Goal: Task Accomplishment & Management: Use online tool/utility

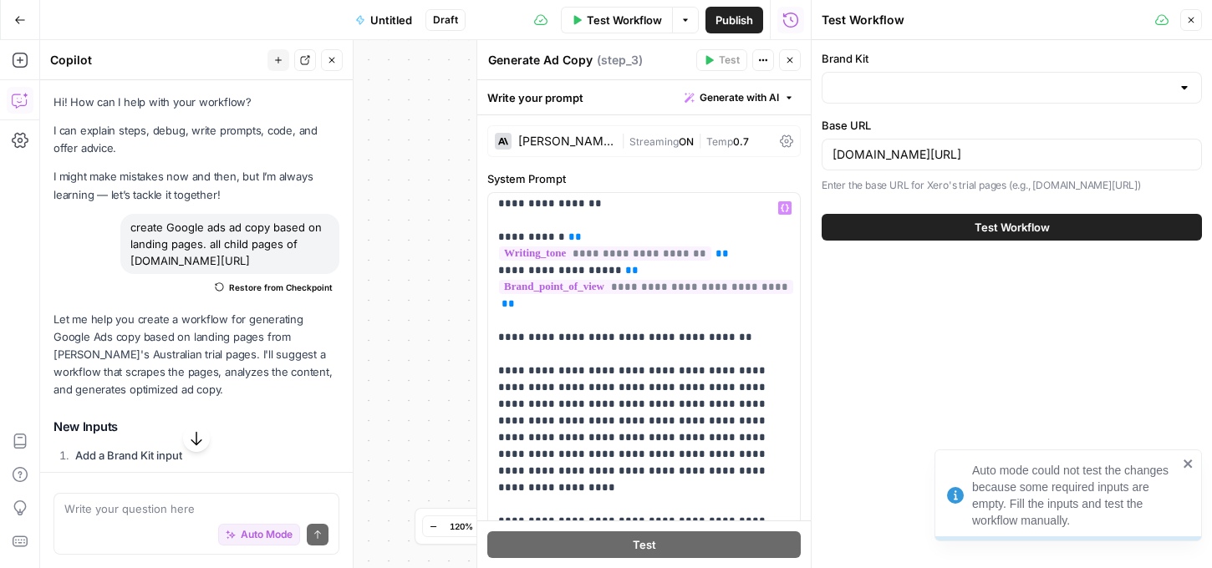
scroll to position [145, 0]
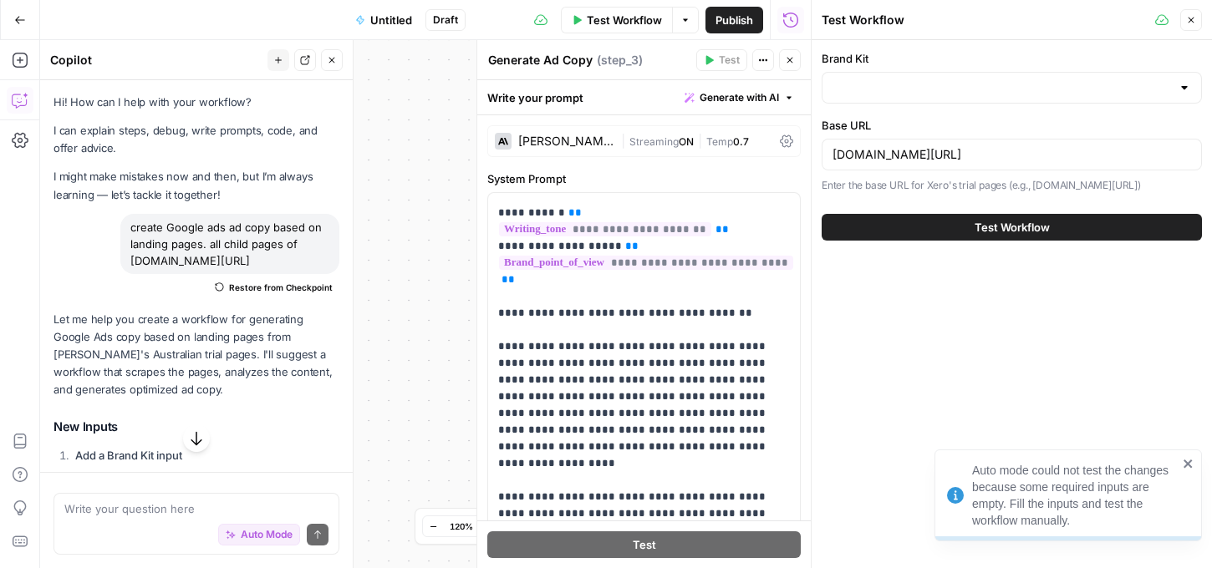
click at [1192, 18] on icon "button" at bounding box center [1191, 20] width 10 height 10
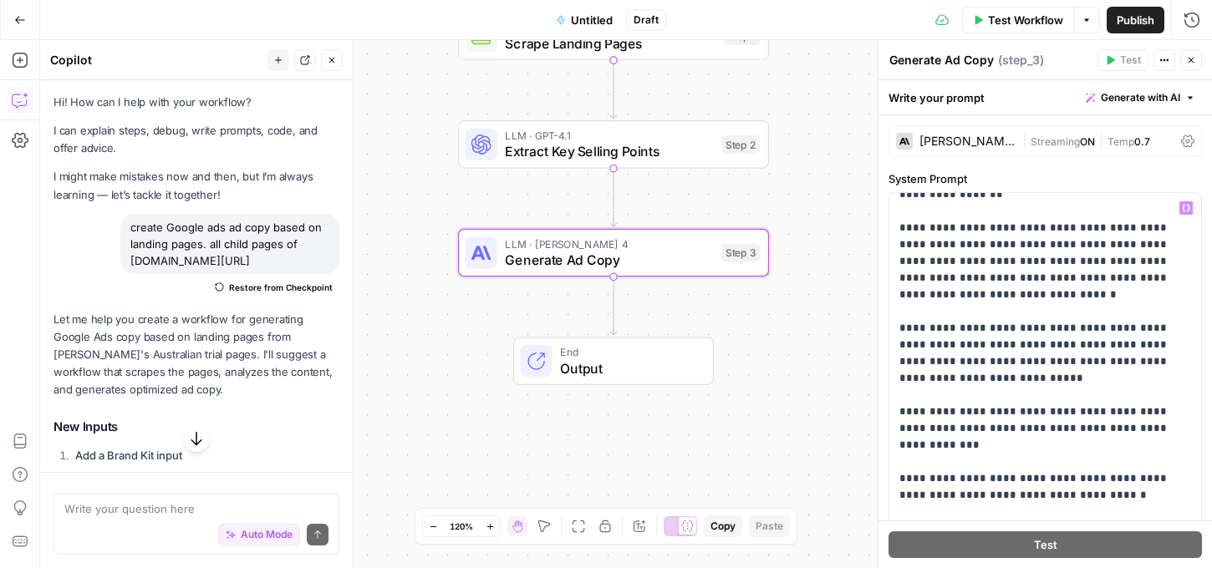
scroll to position [887, 0]
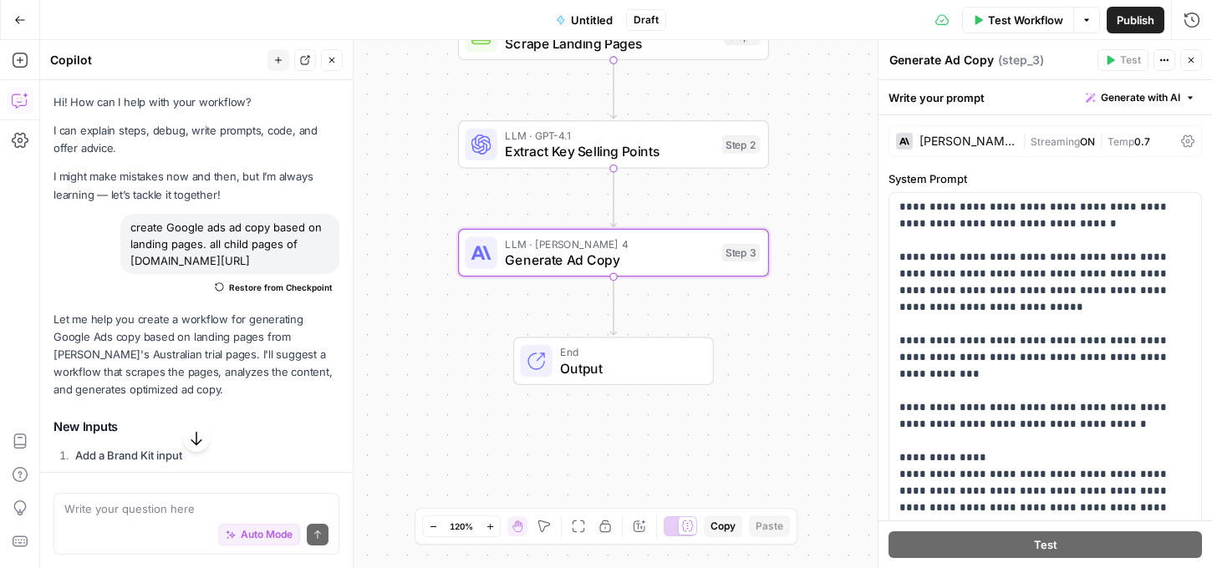
click at [1056, 10] on button "Test Workflow" at bounding box center [1018, 20] width 112 height 27
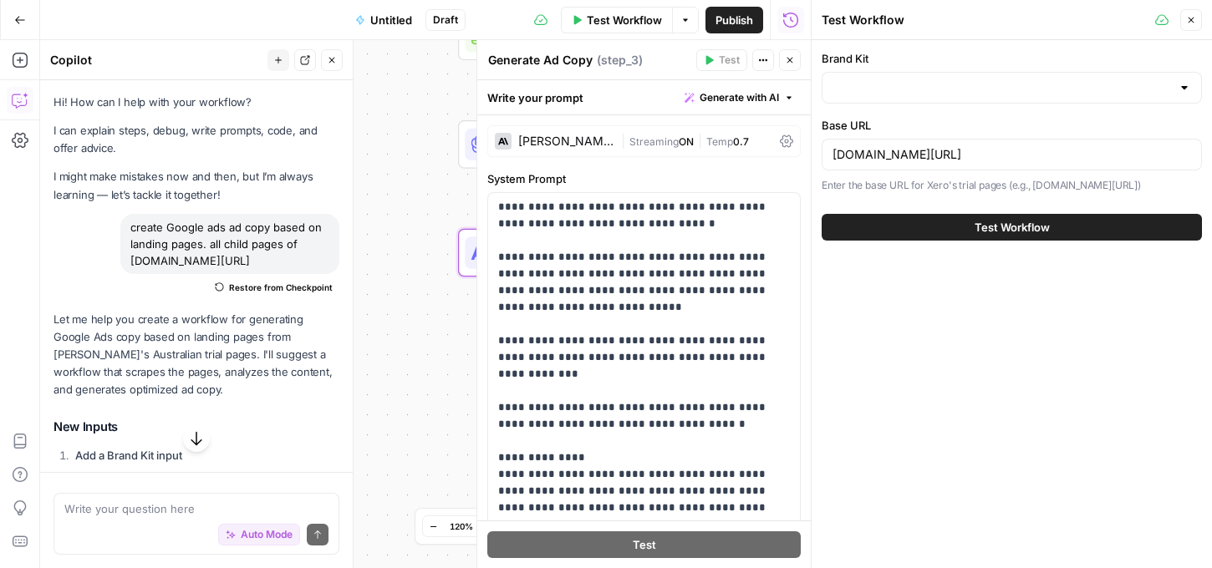
click at [952, 221] on button "Test Workflow" at bounding box center [1012, 227] width 380 height 27
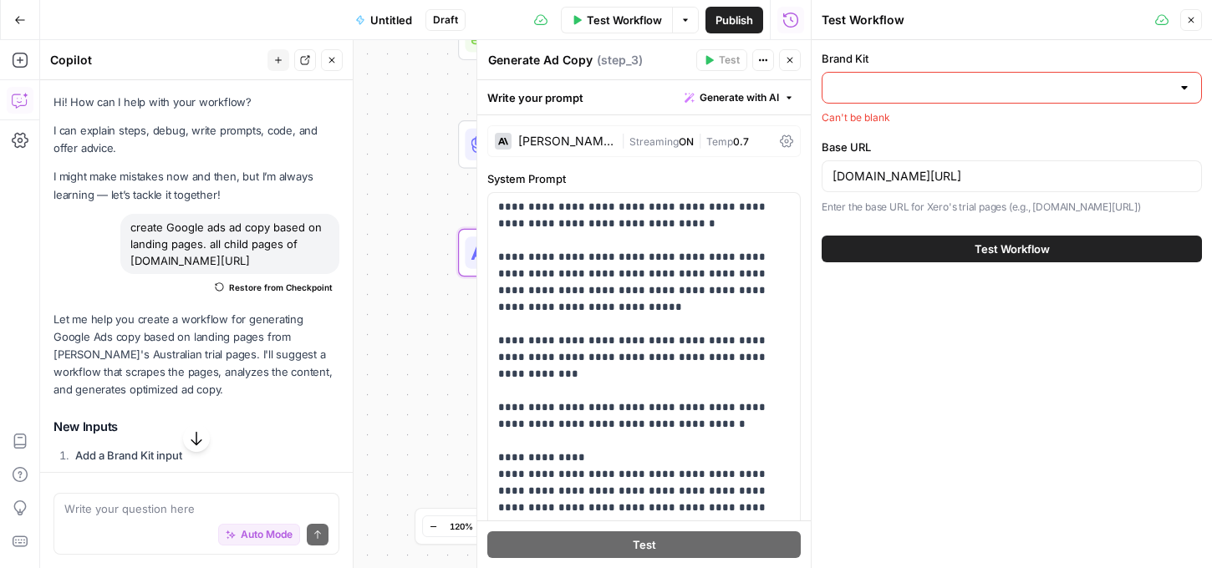
click at [1075, 79] on input "Brand Kit" at bounding box center [1001, 87] width 338 height 17
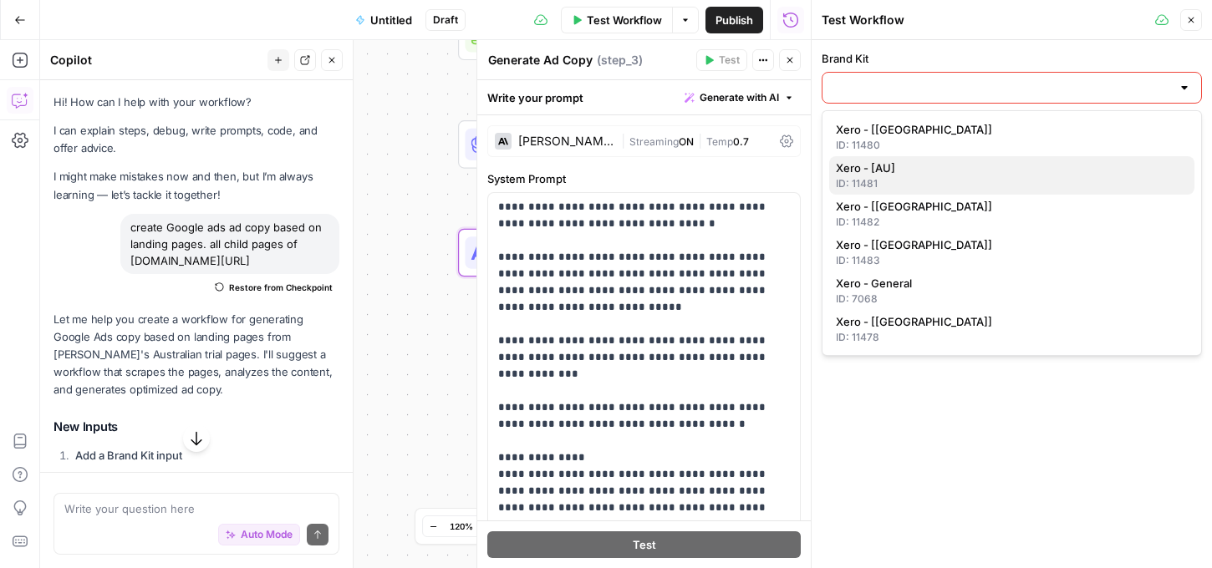
click at [843, 168] on span "Xero - [AU]" at bounding box center [1008, 168] width 345 height 17
type input "Xero - [AU]"
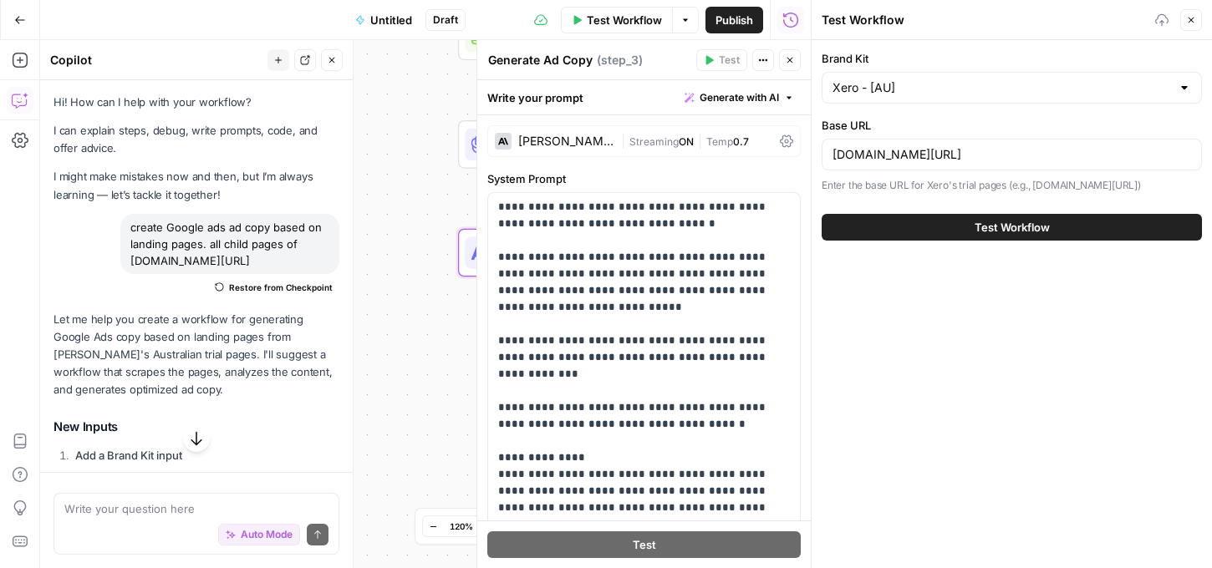
click at [957, 235] on button "Test Workflow" at bounding box center [1012, 227] width 380 height 27
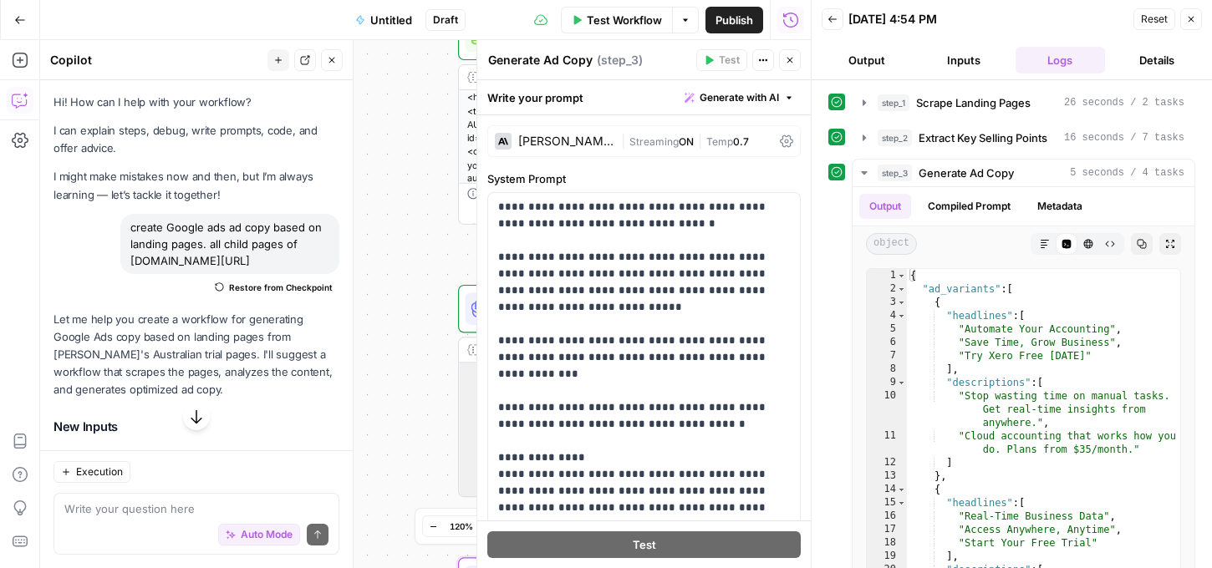
click at [410, 246] on div "Workflow Set Inputs Inputs Web Page Scrape Scrape Landing Pages Step 1 Output E…" at bounding box center [425, 304] width 771 height 528
click at [128, 517] on div "Auto Mode Send" at bounding box center [196, 535] width 264 height 37
type textarea "please add a step to add to a google doc"
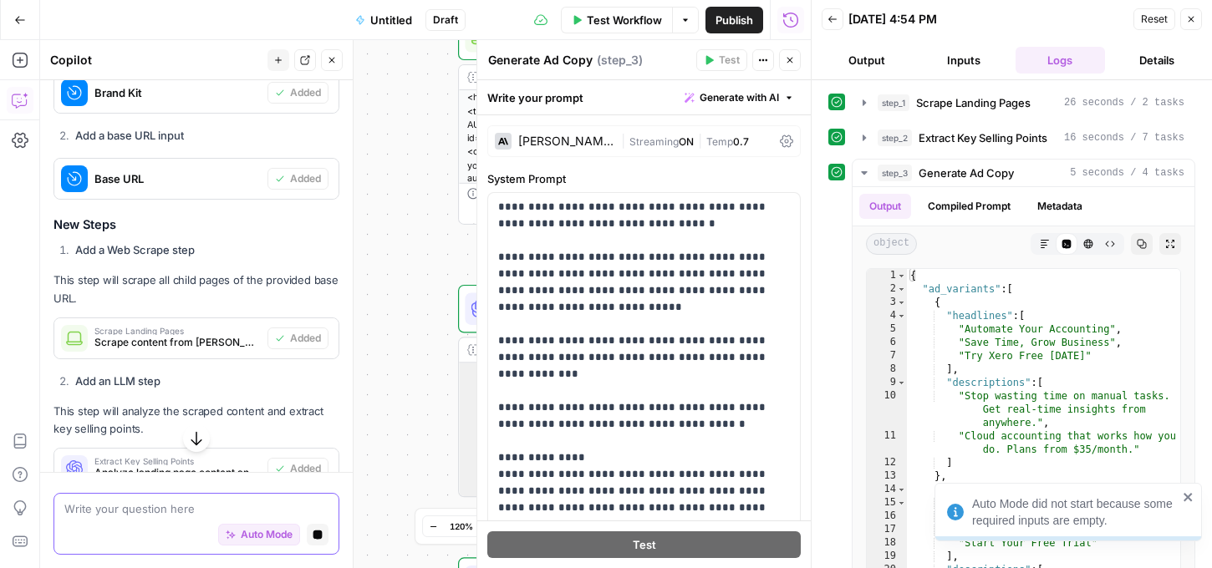
scroll to position [944, 0]
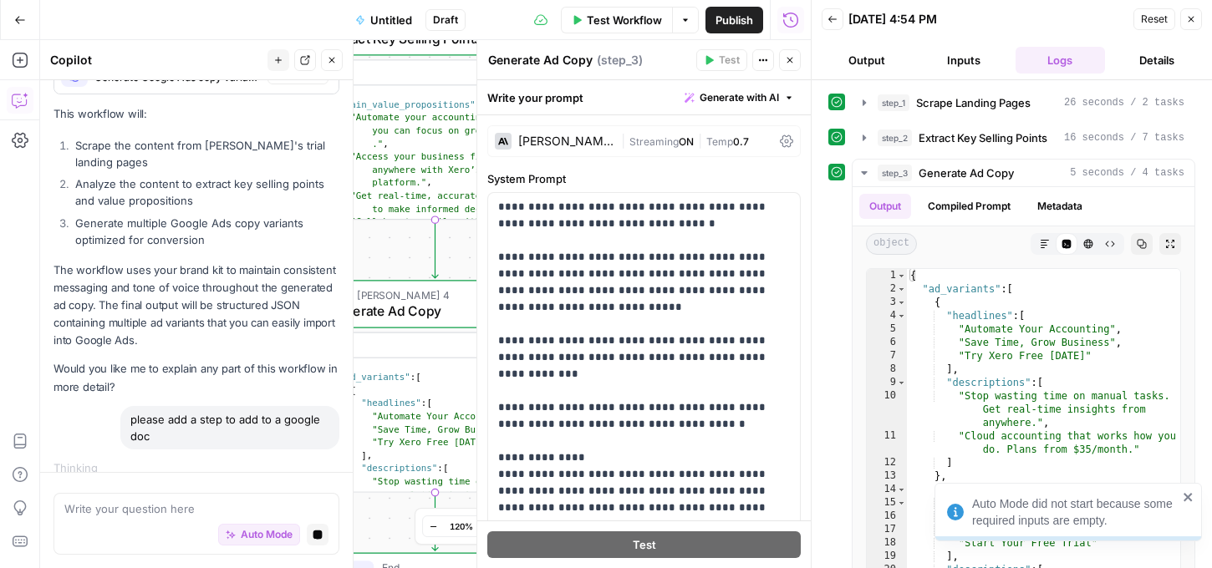
click at [101, 528] on div "Auto Mode Stop generating" at bounding box center [196, 535] width 264 height 37
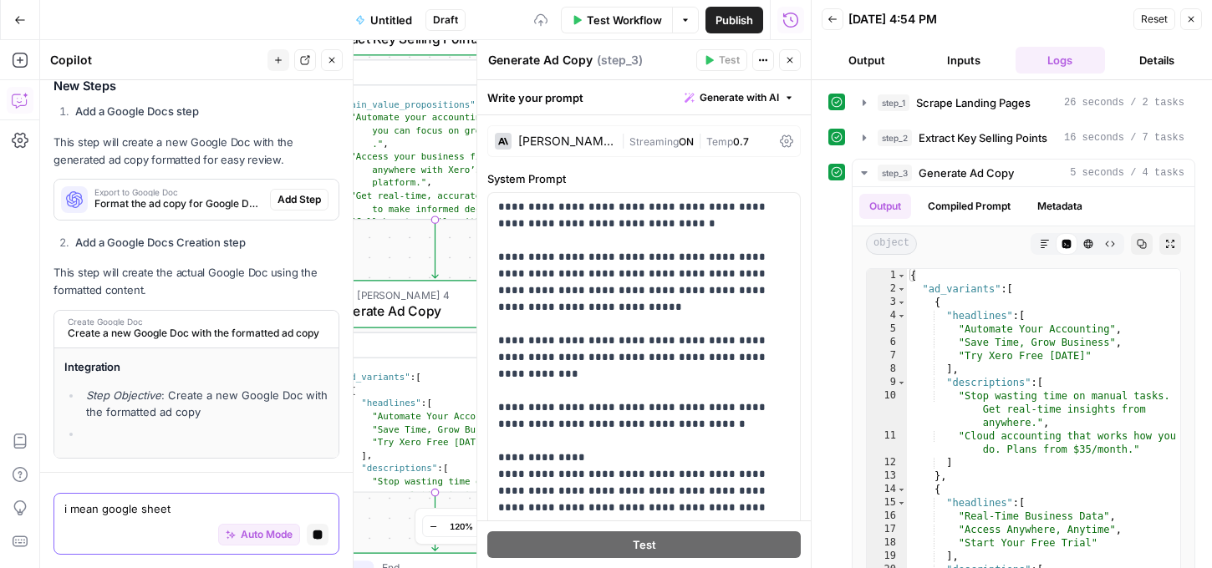
click at [280, 514] on textarea "i mean google sheet" at bounding box center [196, 509] width 264 height 17
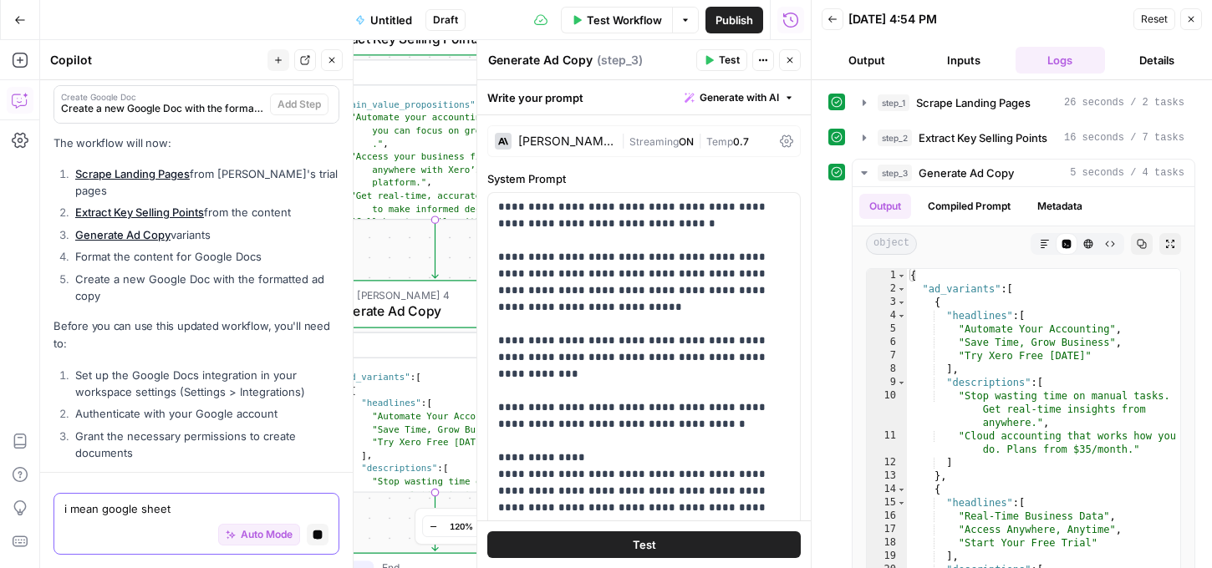
scroll to position [1697, 0]
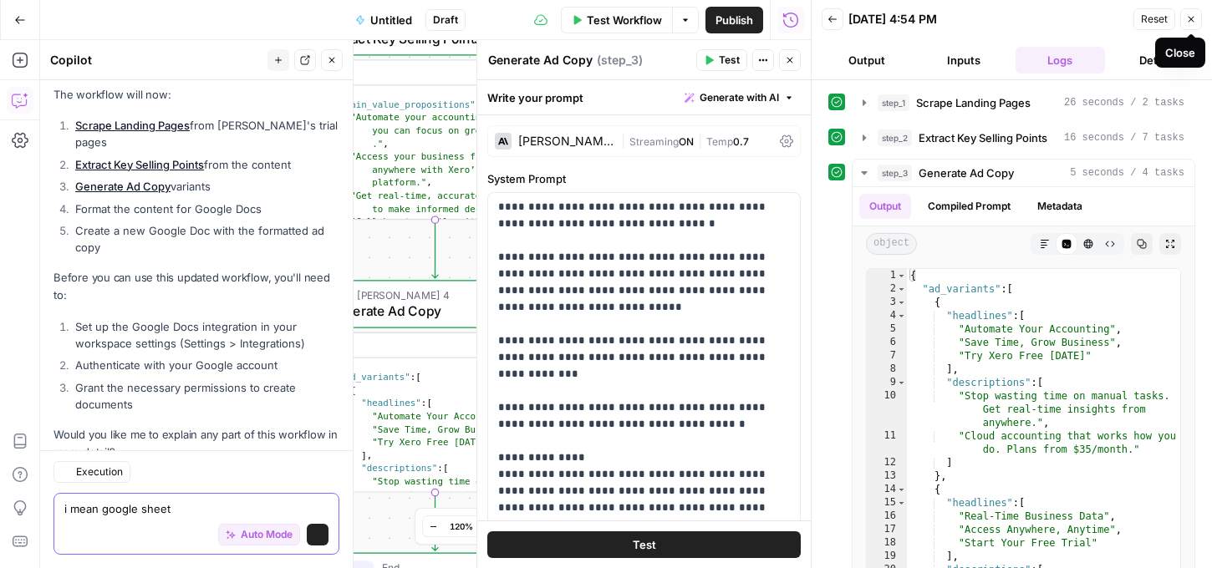
type textarea "i mean google sheet"
click at [1201, 21] on button "Close" at bounding box center [1191, 19] width 22 height 22
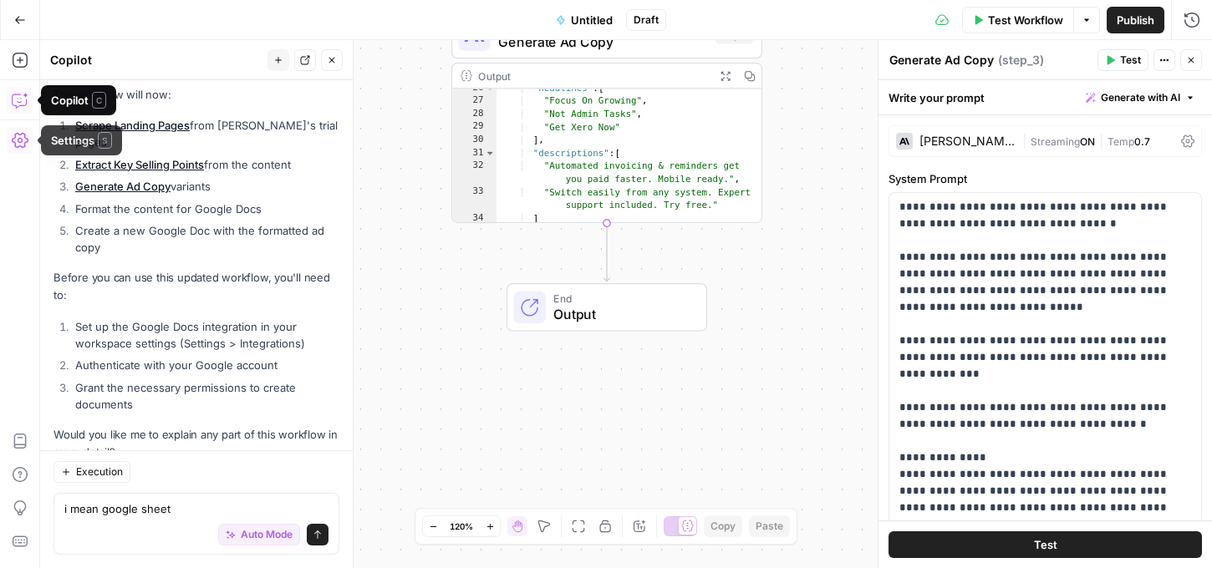
click at [19, 136] on icon "button" at bounding box center [20, 140] width 17 height 17
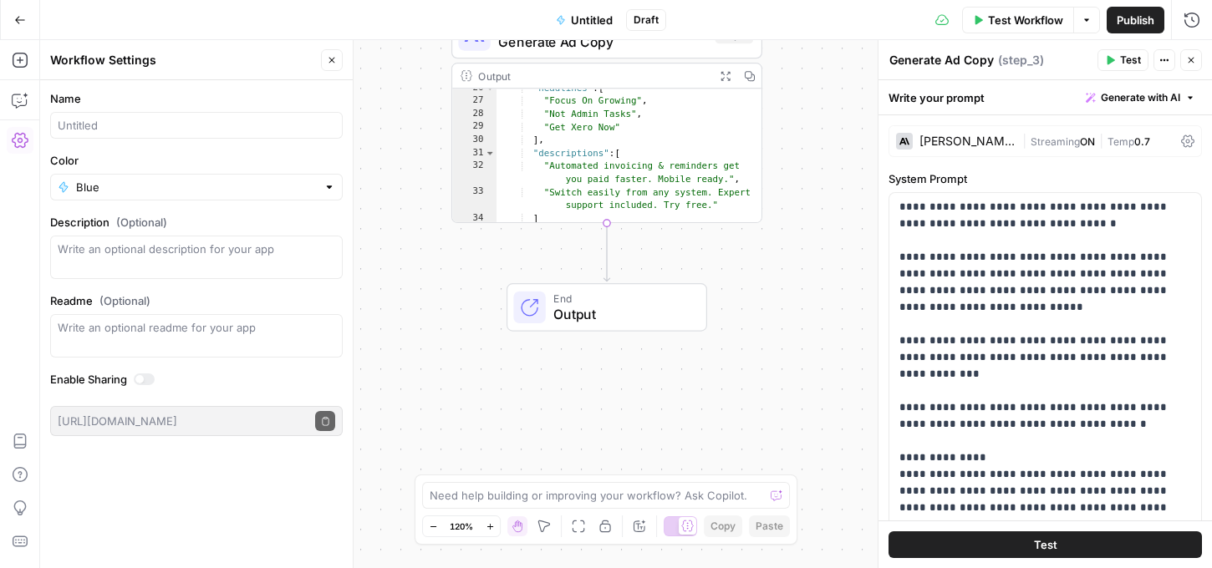
click at [415, 355] on div "Workflow Set Inputs Inputs Web Page Scrape Scrape Landing Pages Step 1 Output E…" at bounding box center [626, 304] width 1172 height 528
click at [329, 54] on button "Close" at bounding box center [332, 60] width 22 height 22
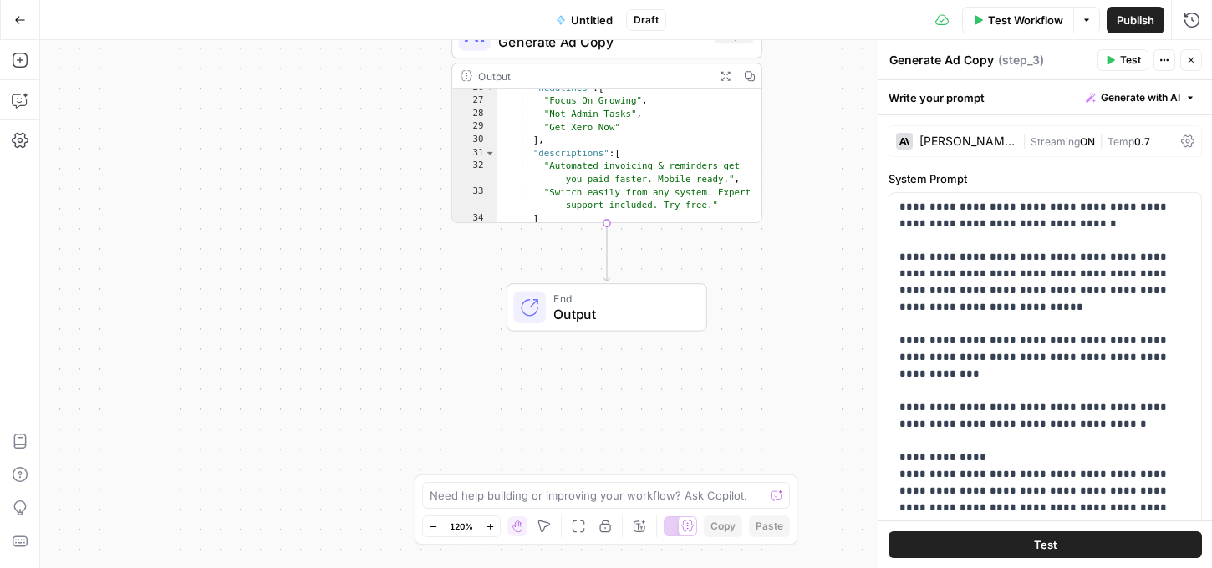
click at [550, 215] on div ""headlines" : [ "Focus On Growing" , "Not Admin Tasks" , "Get Xero Now" ] , "de…" at bounding box center [629, 162] width 266 height 161
type textarea "* *"
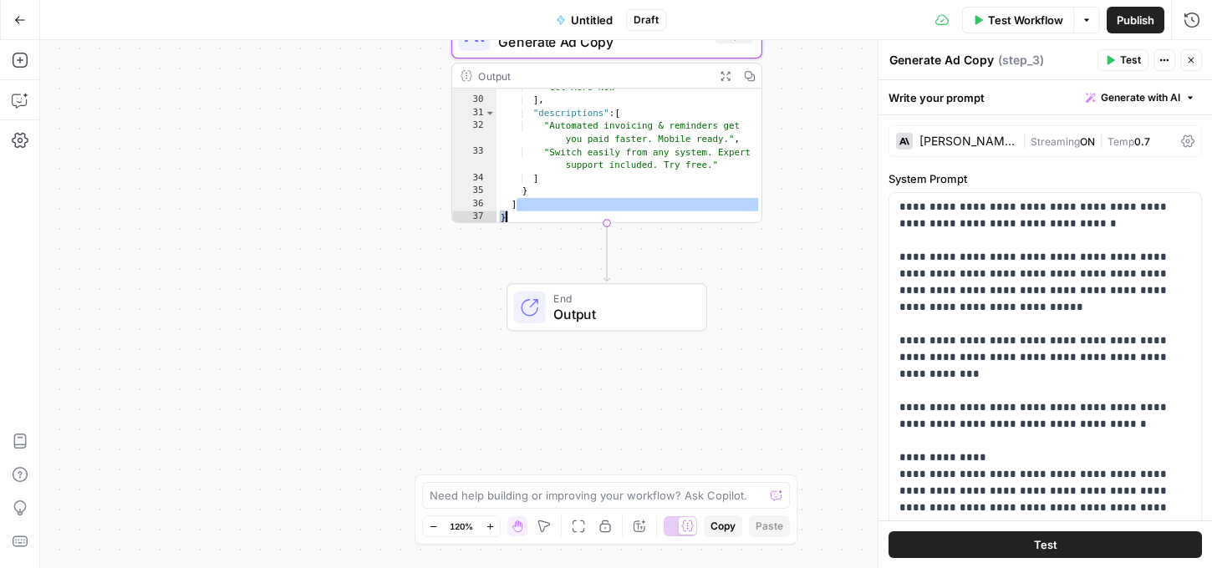
scroll to position [354, 0]
click at [614, 507] on div "Need help building or improving your workflow? Ask Copilot." at bounding box center [606, 495] width 368 height 27
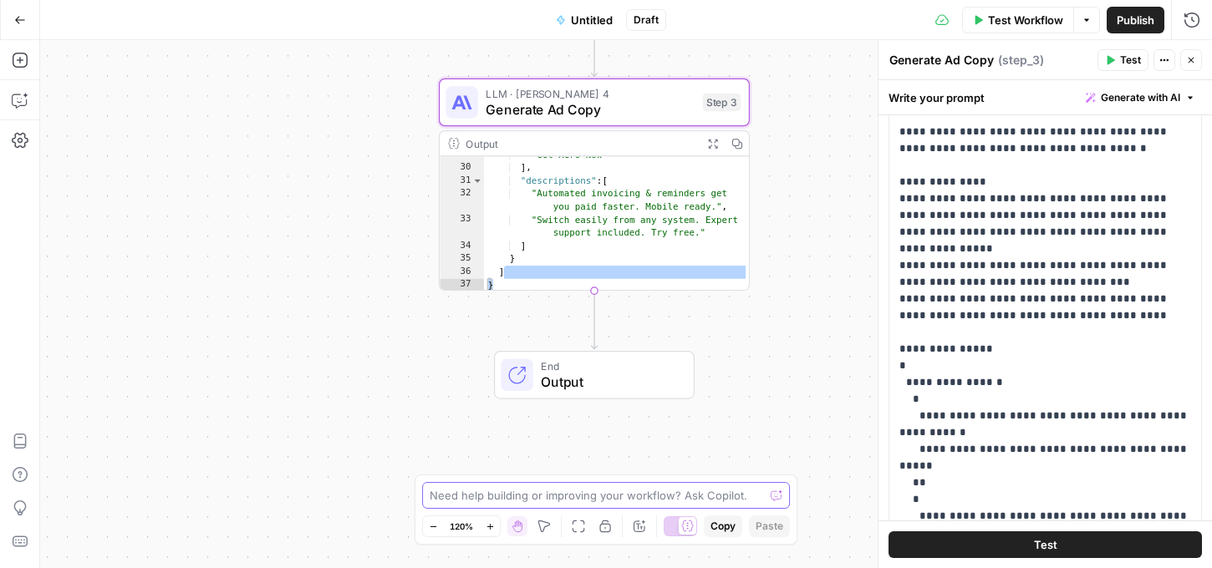
scroll to position [205, 0]
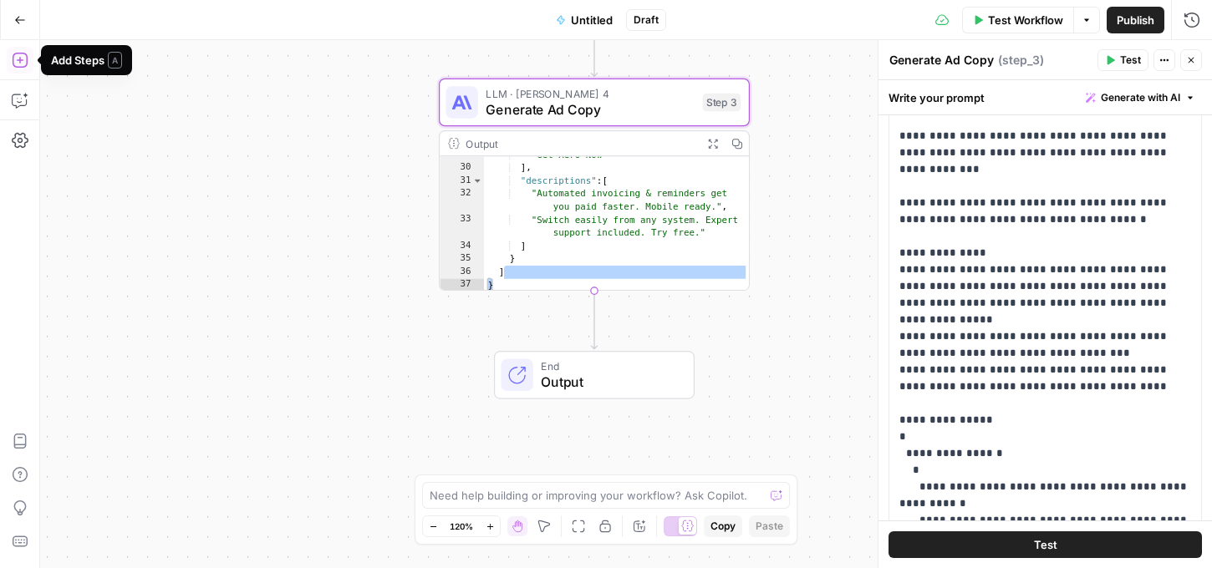
click at [18, 66] on icon "button" at bounding box center [20, 60] width 17 height 17
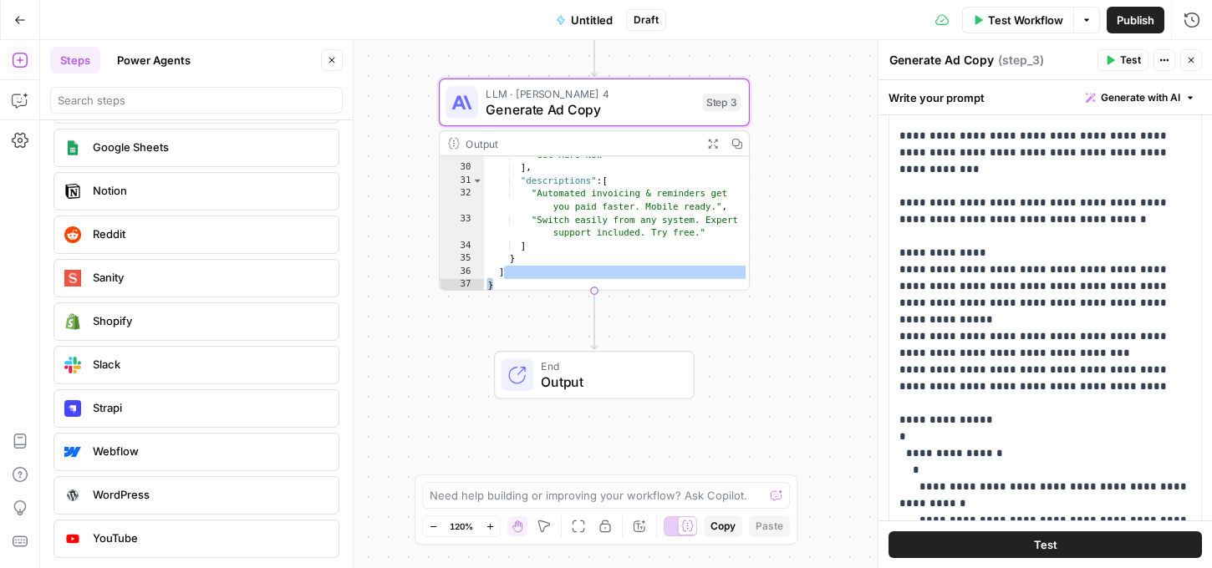
scroll to position [2996, 0]
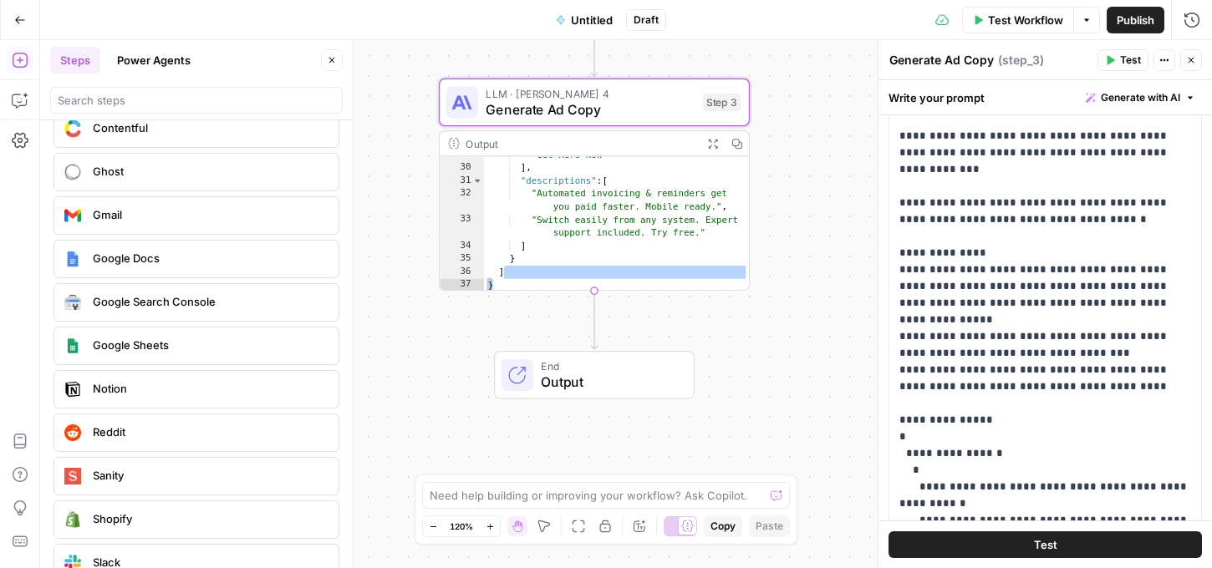
click at [114, 341] on span "Google Sheets" at bounding box center [209, 345] width 232 height 17
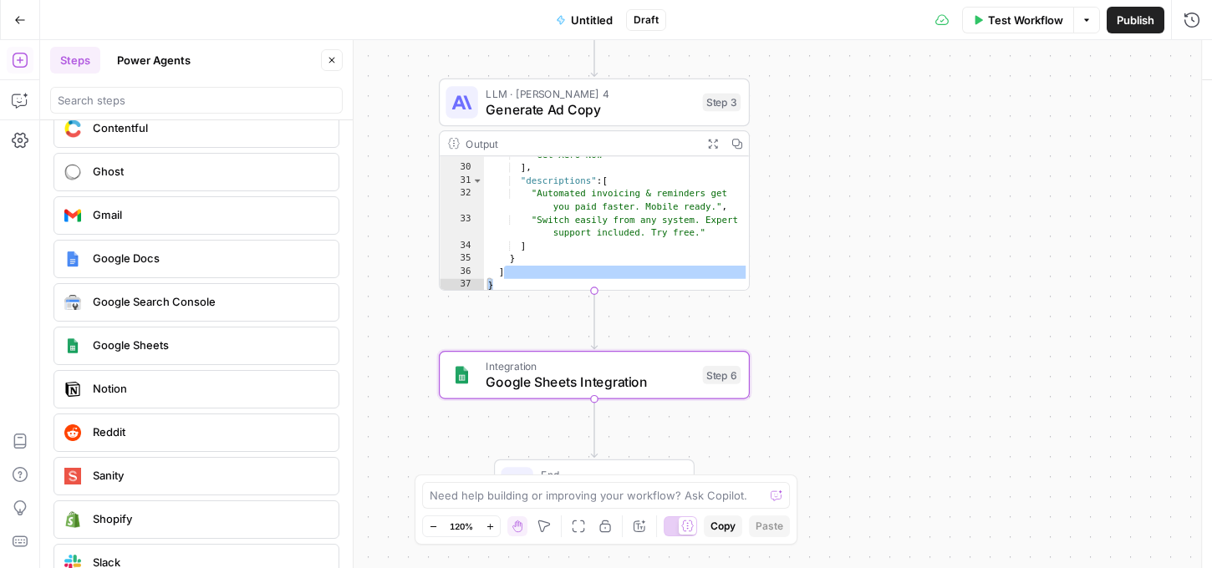
type textarea "Google Sheets Integration"
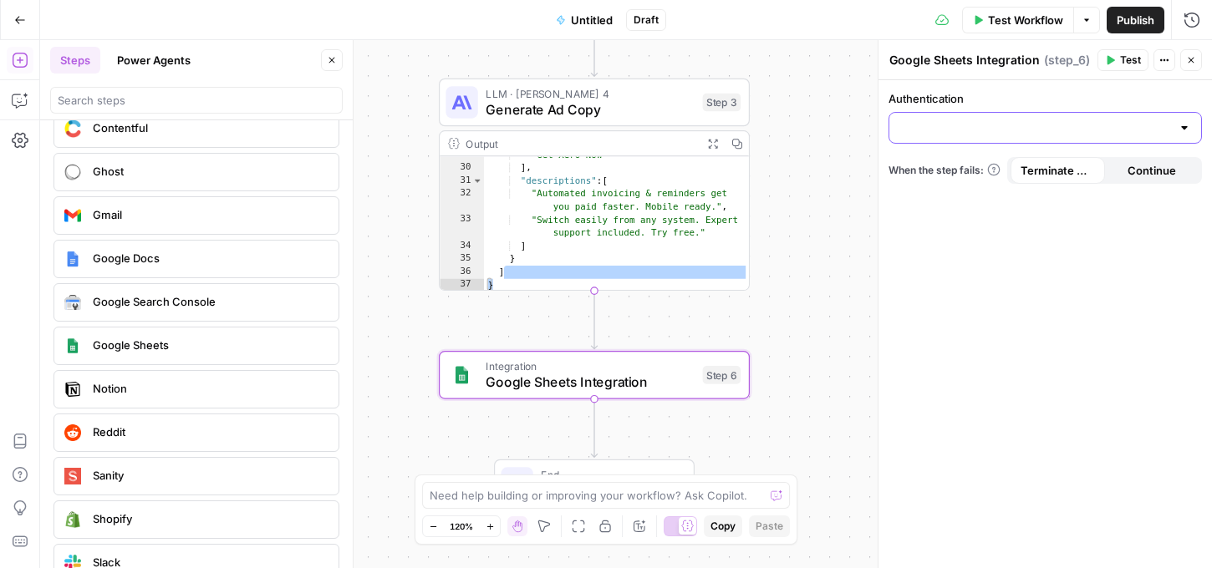
click at [1134, 128] on input "Authentication" at bounding box center [1035, 128] width 272 height 17
click at [942, 172] on span "Google Sheets 1" at bounding box center [1042, 169] width 278 height 17
type input "Google Sheets 1"
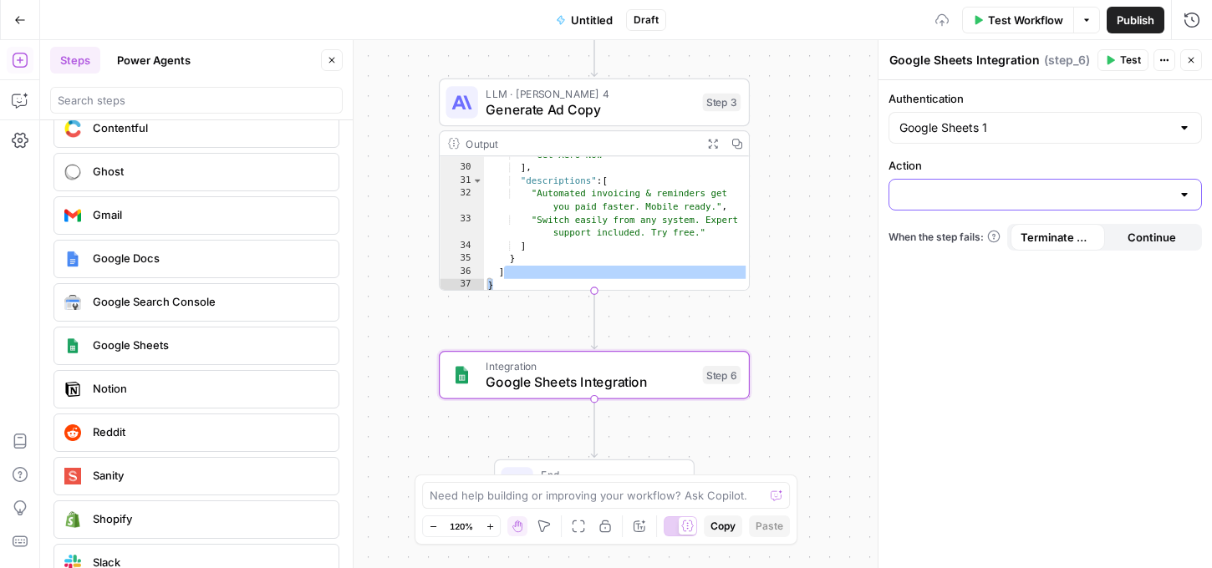
click at [951, 191] on input "Action" at bounding box center [1035, 194] width 272 height 17
click at [943, 241] on span "Create Spreadsheet" at bounding box center [1042, 236] width 278 height 17
type input "Create Spreadsheet"
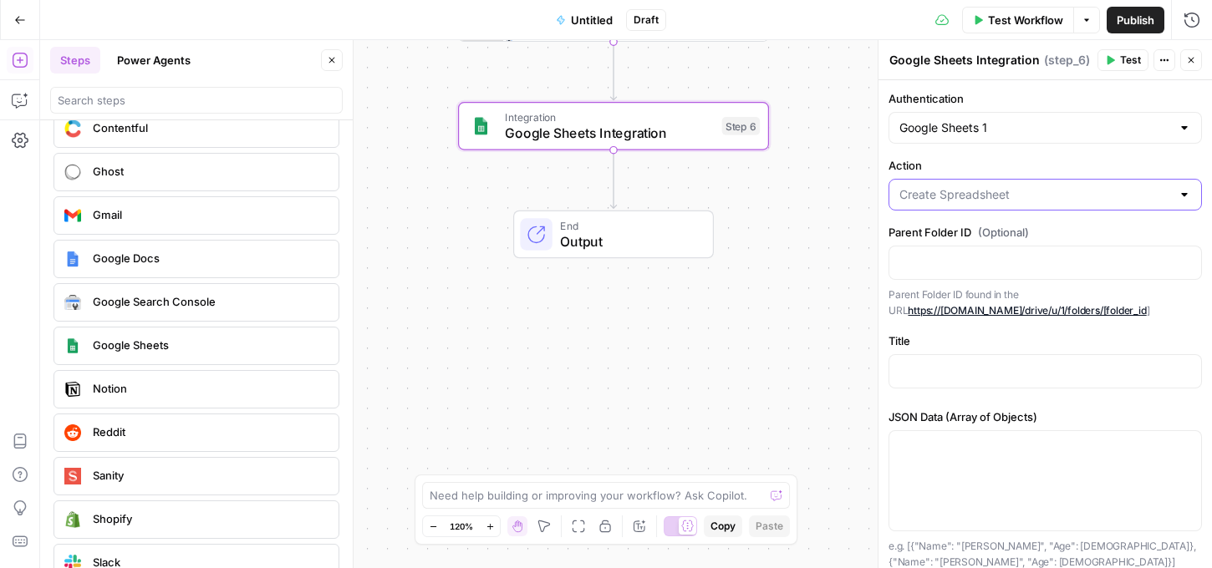
click at [1053, 196] on input "Action" at bounding box center [1035, 194] width 272 height 17
type input "Create Spreadsheet"
click at [870, 402] on div at bounding box center [878, 304] width 17 height 528
click at [999, 375] on p at bounding box center [1045, 370] width 292 height 17
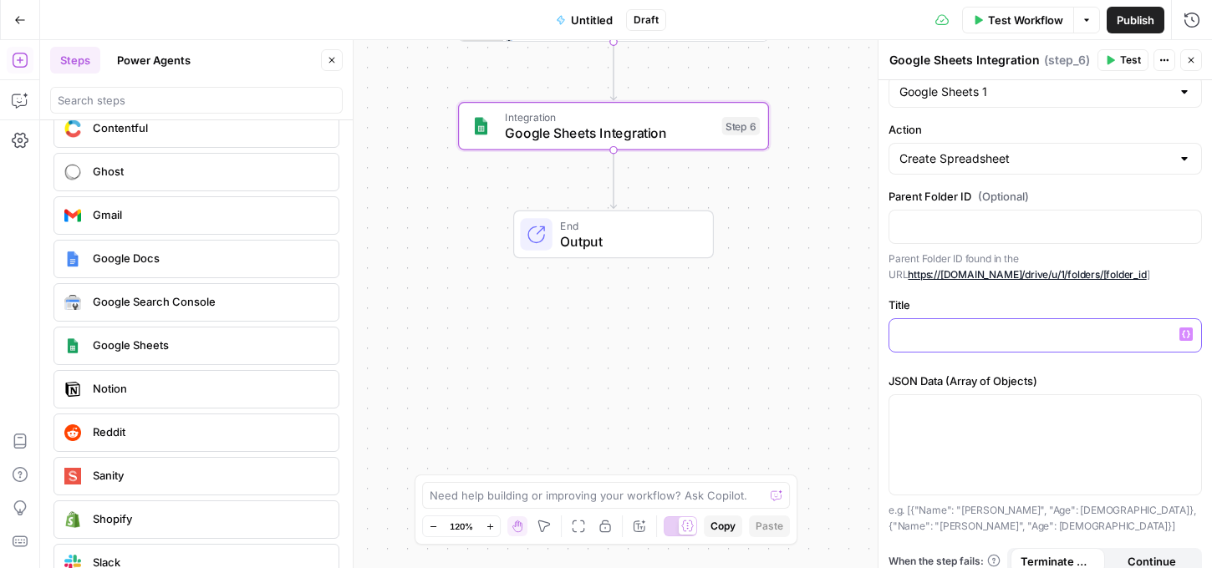
scroll to position [0, 0]
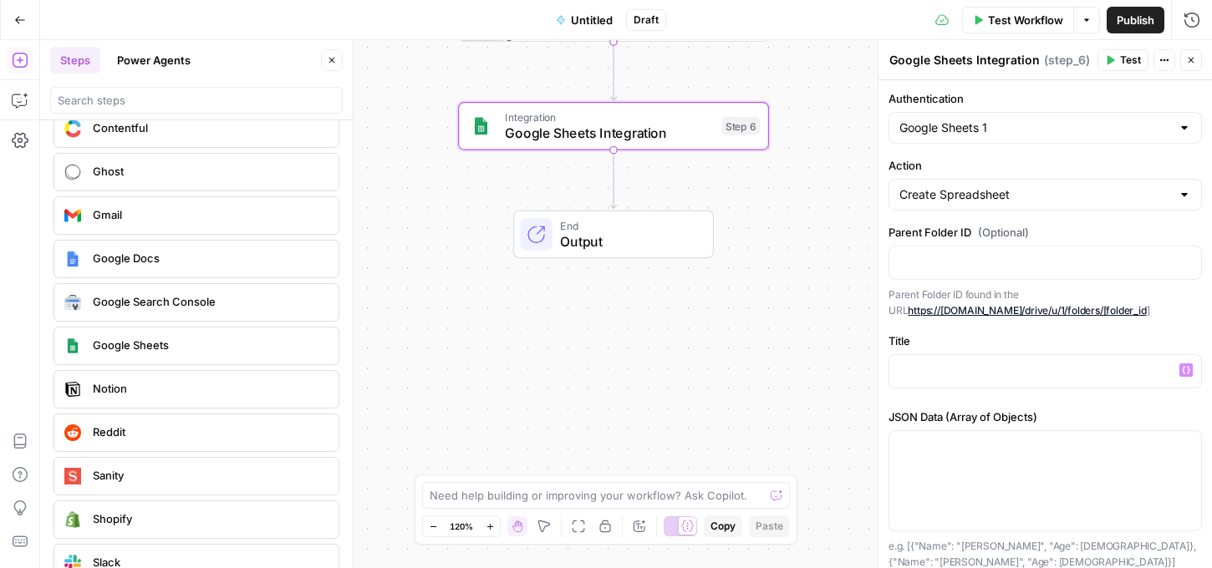
click at [1189, 54] on button "Close" at bounding box center [1191, 60] width 22 height 22
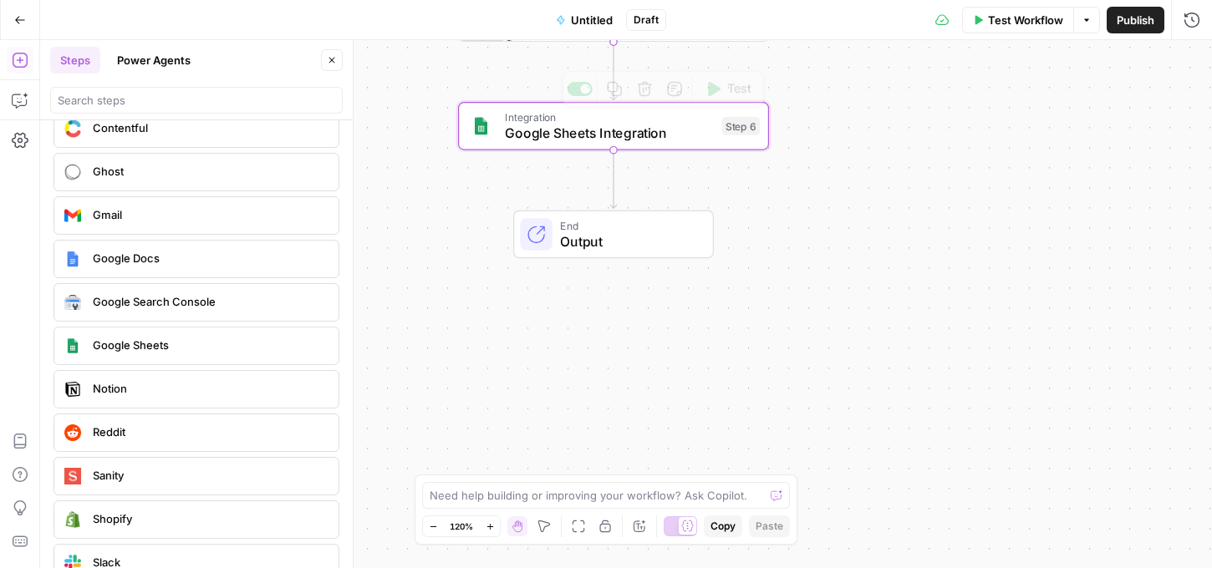
click at [731, 151] on div "Workflow Set Inputs Inputs Web Page Scrape Scrape Landing Pages Step 1 Output E…" at bounding box center [626, 304] width 1172 height 528
click at [722, 130] on div "Step 6" at bounding box center [741, 126] width 38 height 18
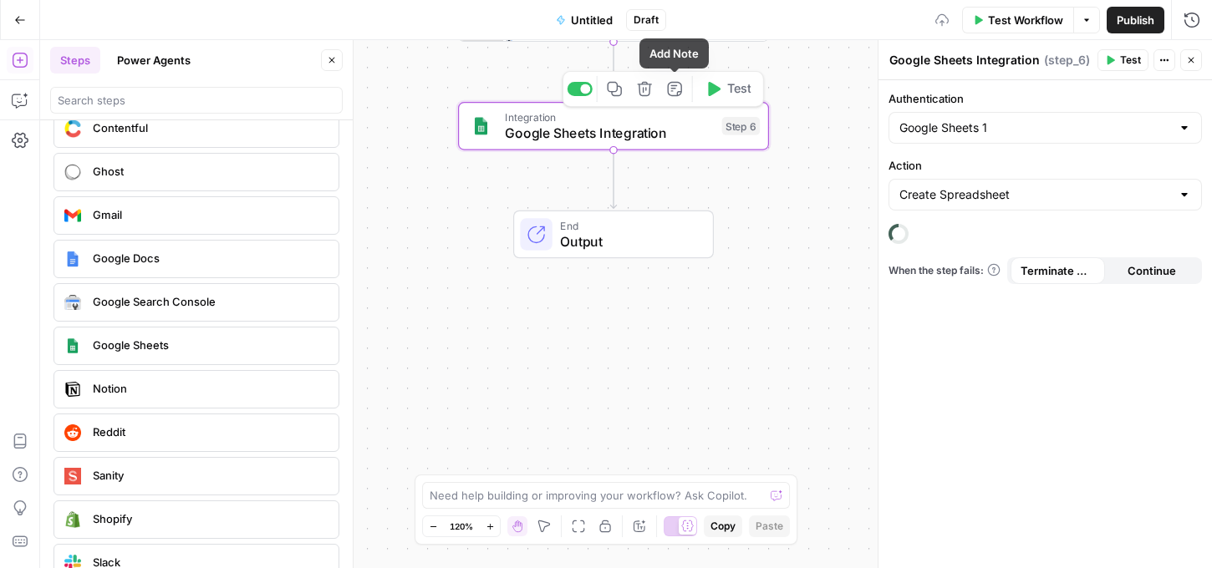
click at [645, 86] on icon "button" at bounding box center [644, 89] width 14 height 14
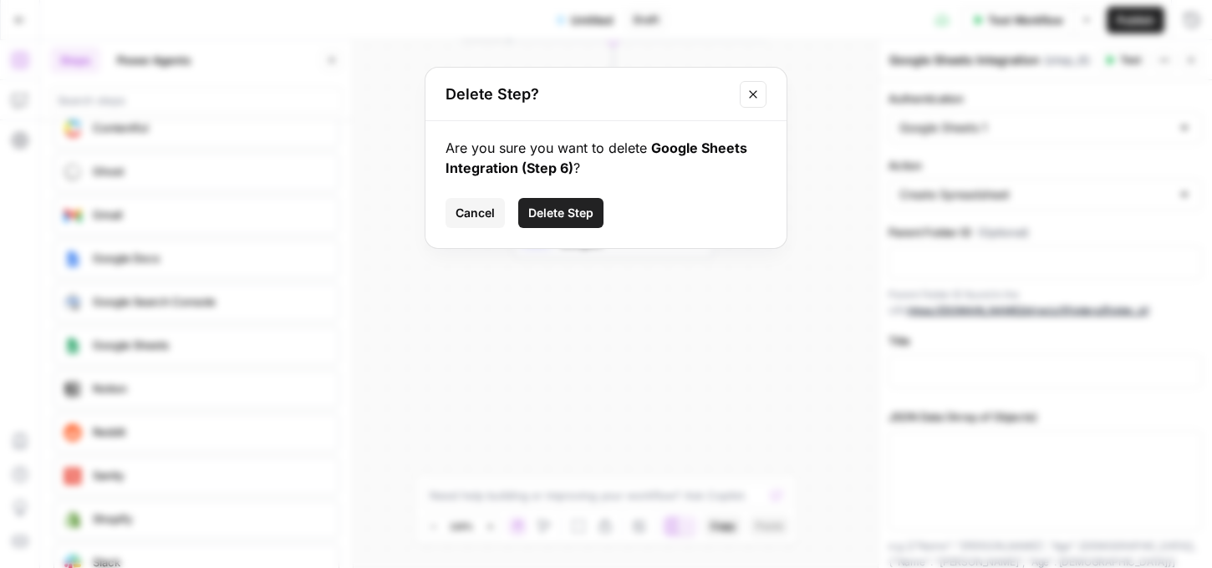
click at [547, 216] on span "Delete Step" at bounding box center [560, 213] width 65 height 17
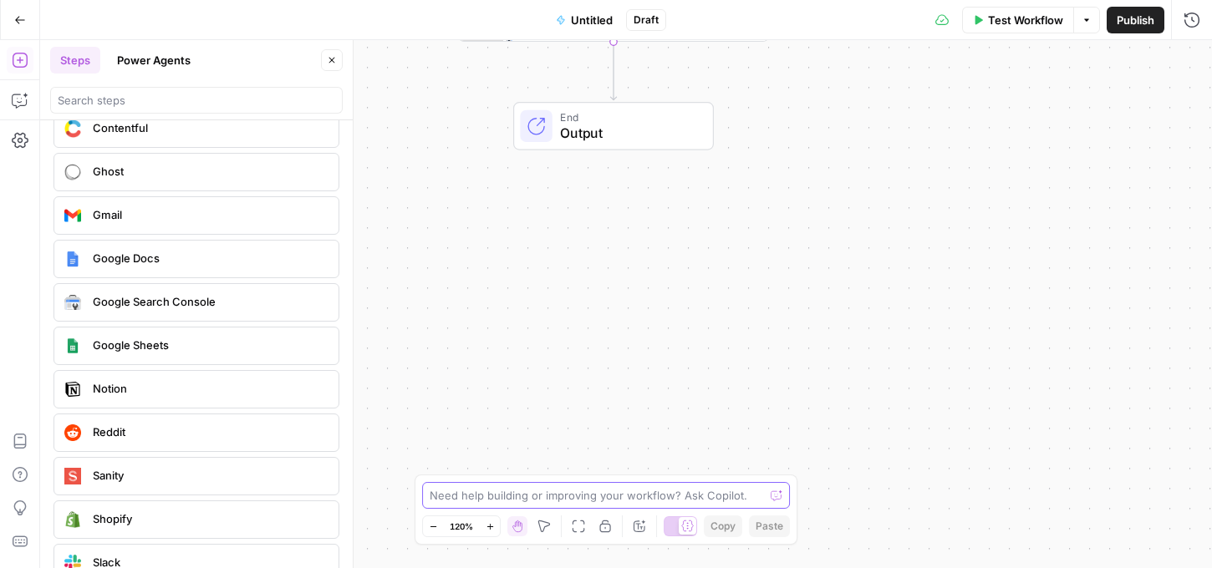
click at [489, 491] on textarea at bounding box center [597, 495] width 334 height 17
type textarea "p"
click at [29, 143] on button "Settings" at bounding box center [20, 140] width 27 height 27
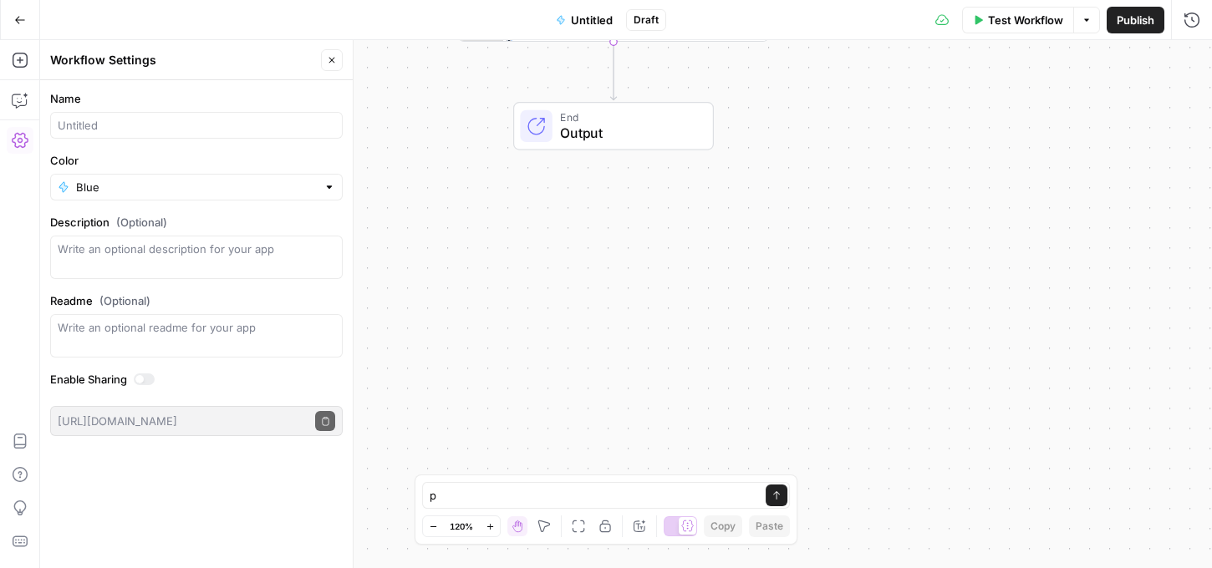
click at [200, 175] on div "Blue" at bounding box center [196, 187] width 293 height 27
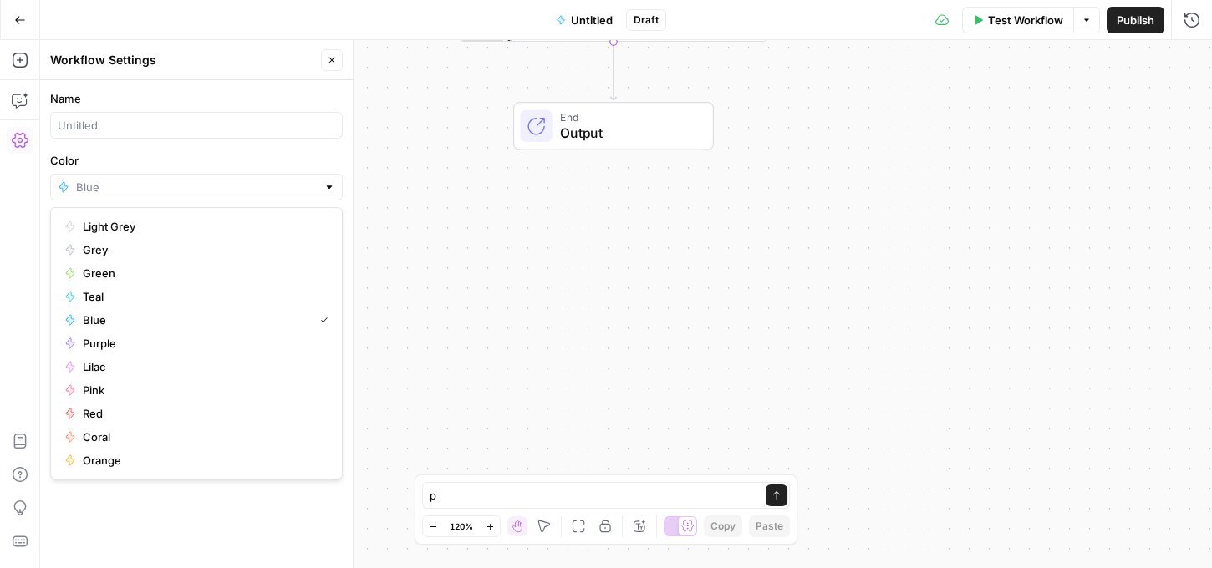
type input "Blue"
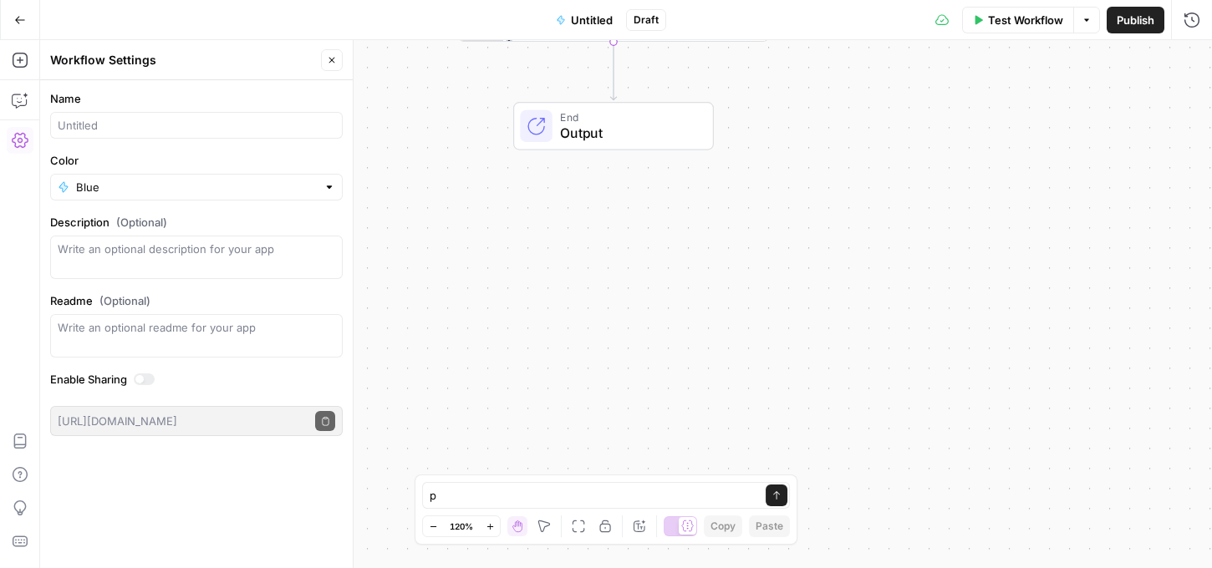
click at [82, 512] on div "Name Color Blue Description (Optional) Readme (Optional) Write an optional read…" at bounding box center [196, 324] width 313 height 488
click at [21, 19] on icon "button" at bounding box center [20, 20] width 10 height 8
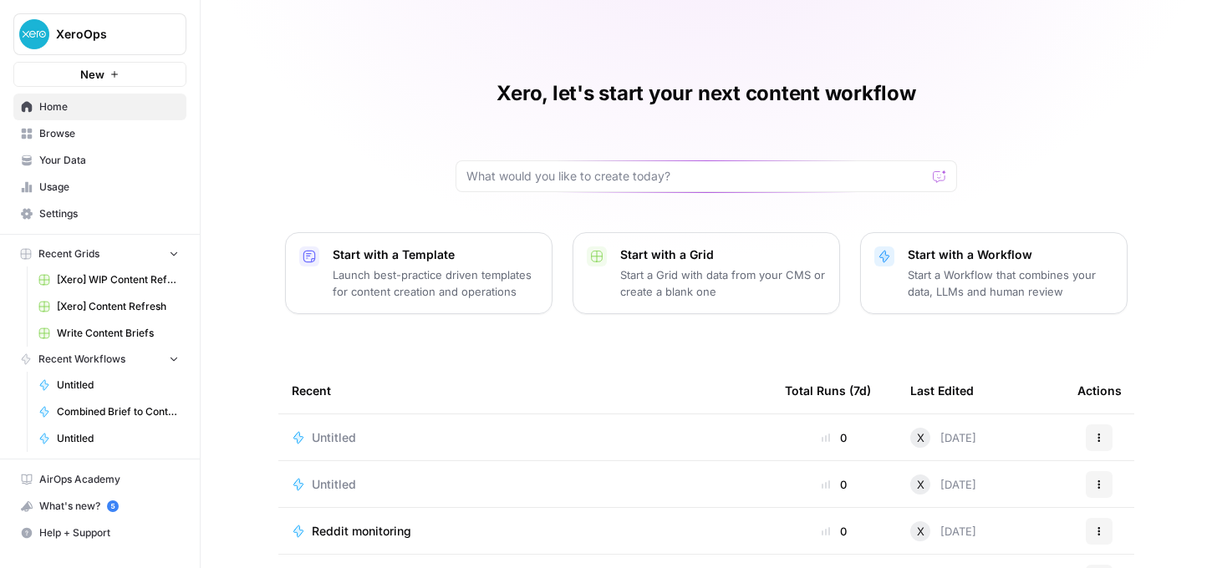
click at [53, 216] on span "Settings" at bounding box center [109, 213] width 140 height 15
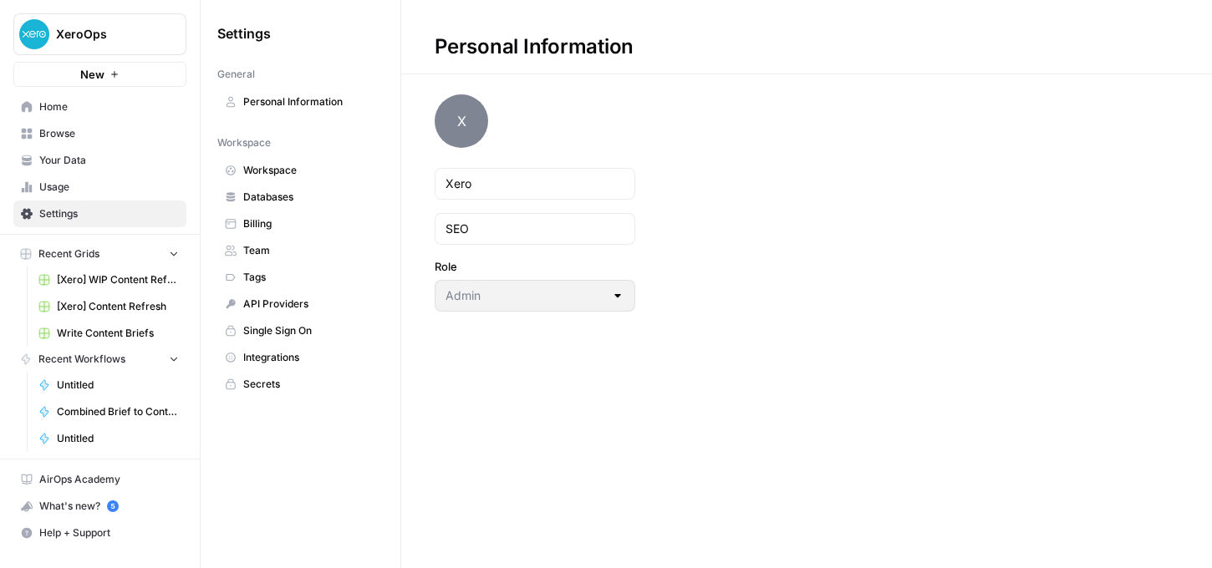
click at [266, 171] on span "Workspace" at bounding box center [309, 170] width 133 height 15
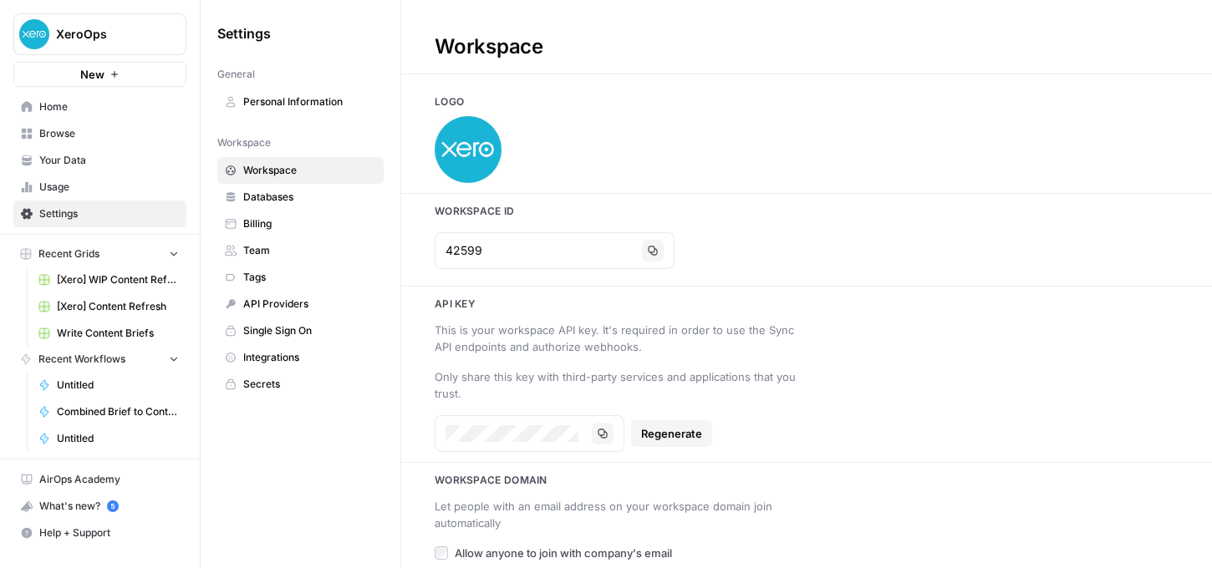
click at [261, 198] on span "Databases" at bounding box center [309, 197] width 133 height 15
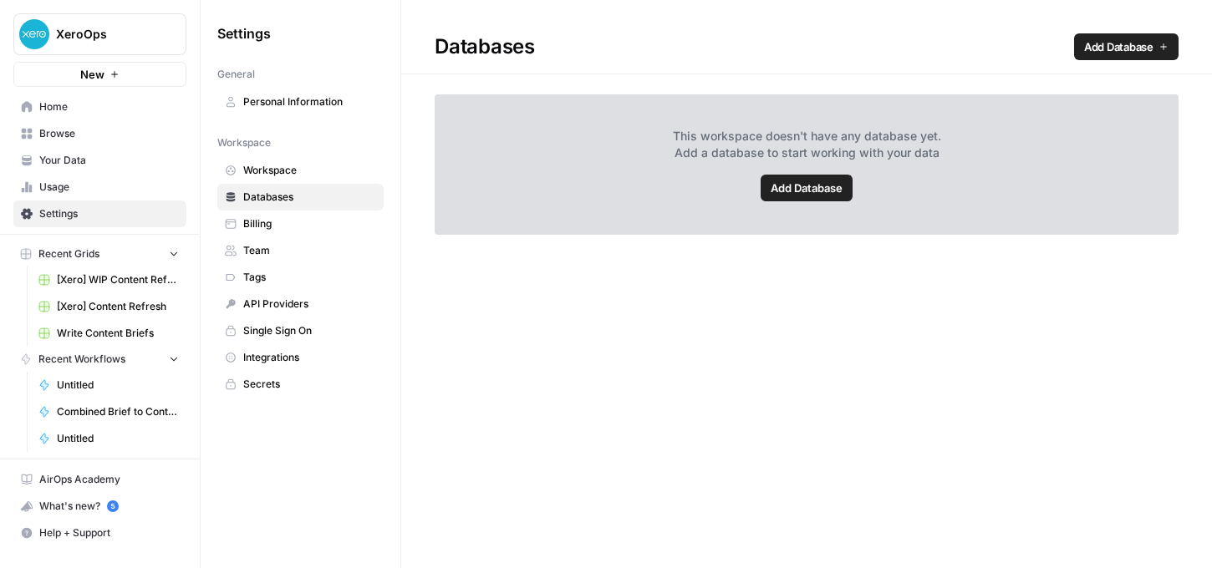
click at [817, 185] on span "Add Database" at bounding box center [807, 188] width 72 height 17
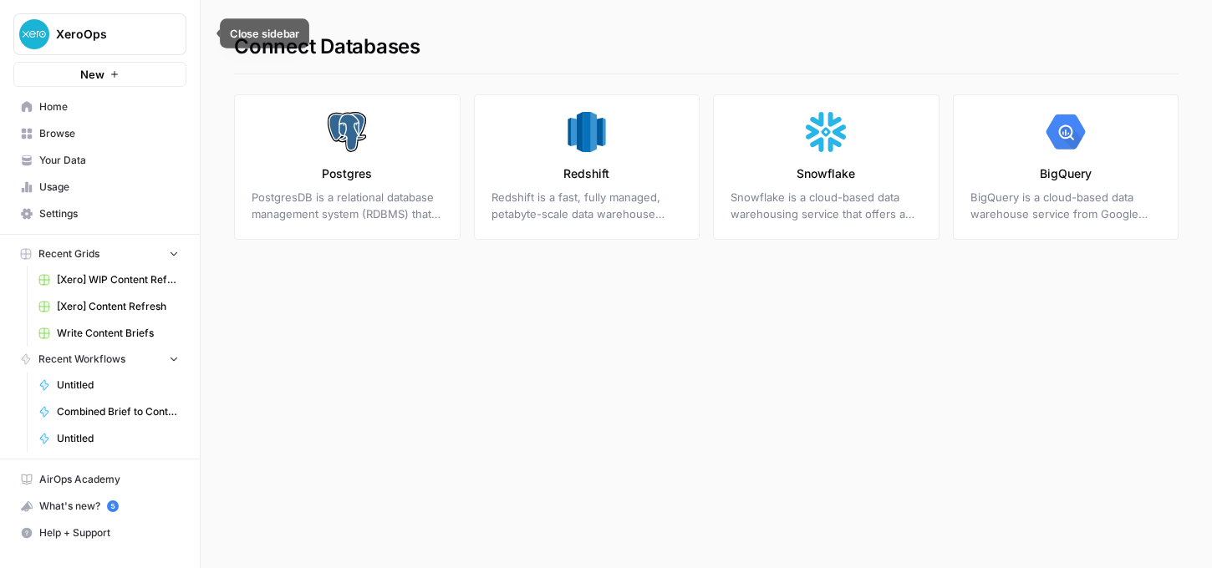
click at [206, 32] on icon "button" at bounding box center [203, 34] width 12 height 12
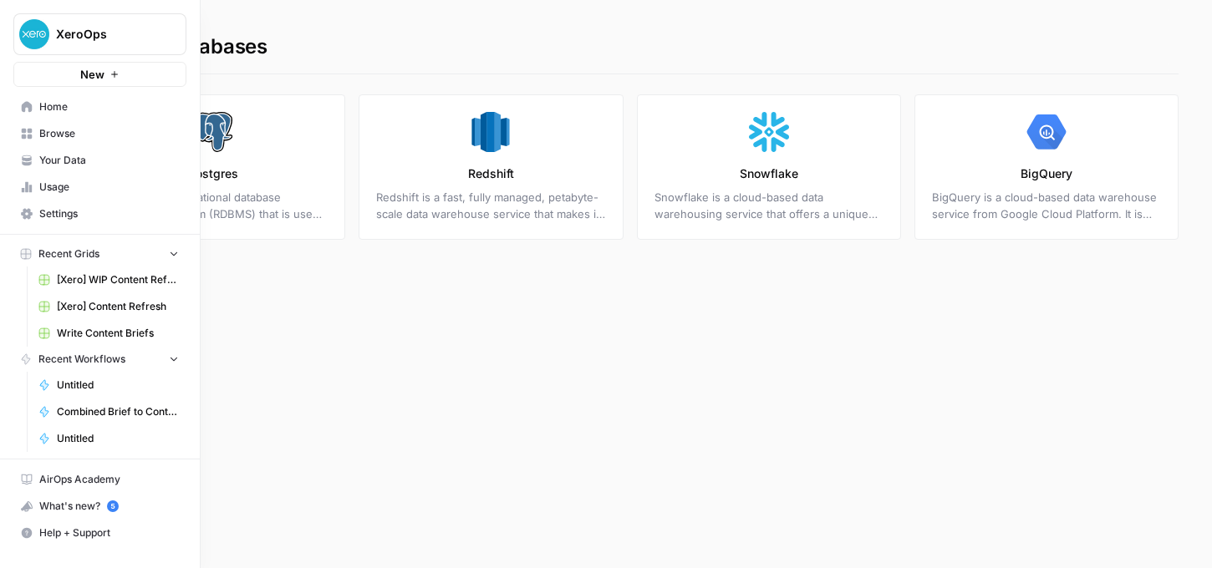
click at [64, 155] on span "Your Data" at bounding box center [109, 160] width 140 height 15
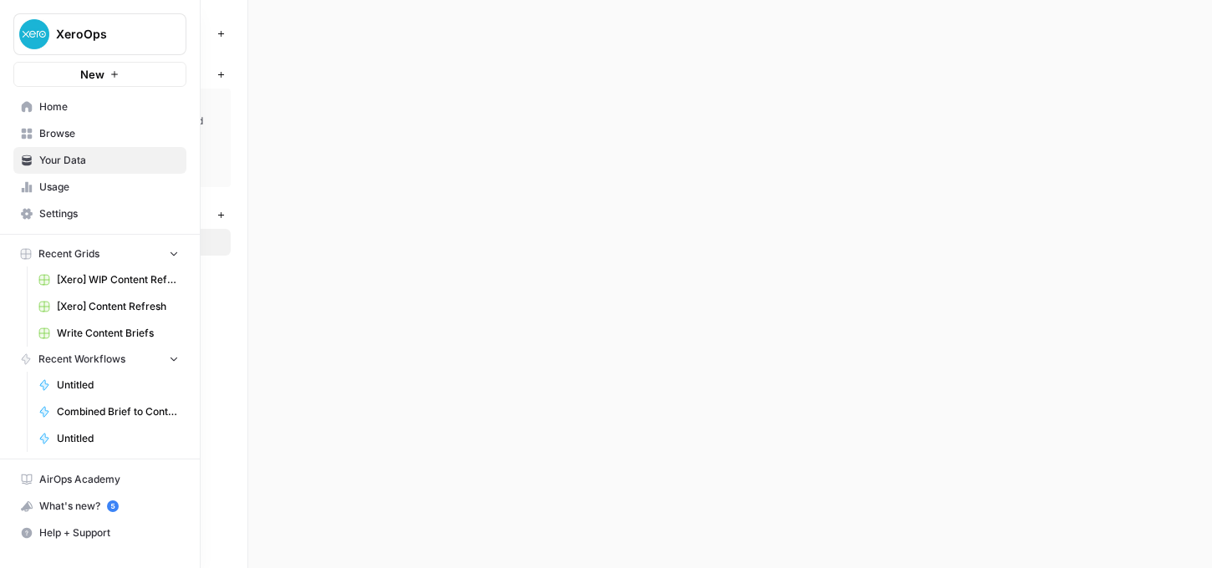
click at [66, 131] on span "Browse" at bounding box center [109, 133] width 140 height 15
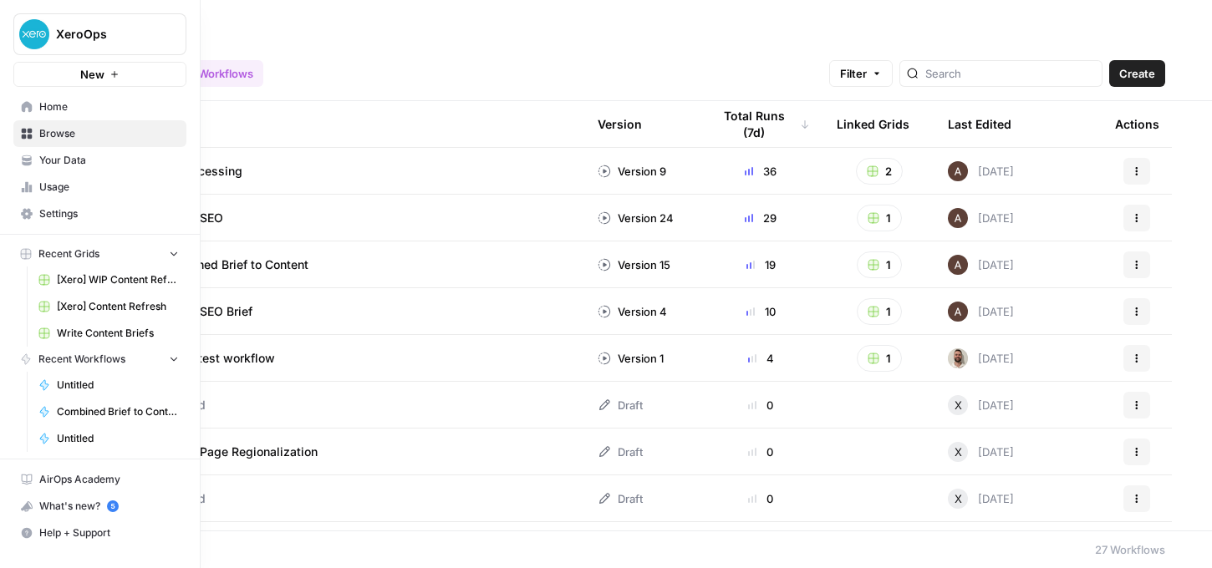
click at [74, 214] on span "Settings" at bounding box center [109, 213] width 140 height 15
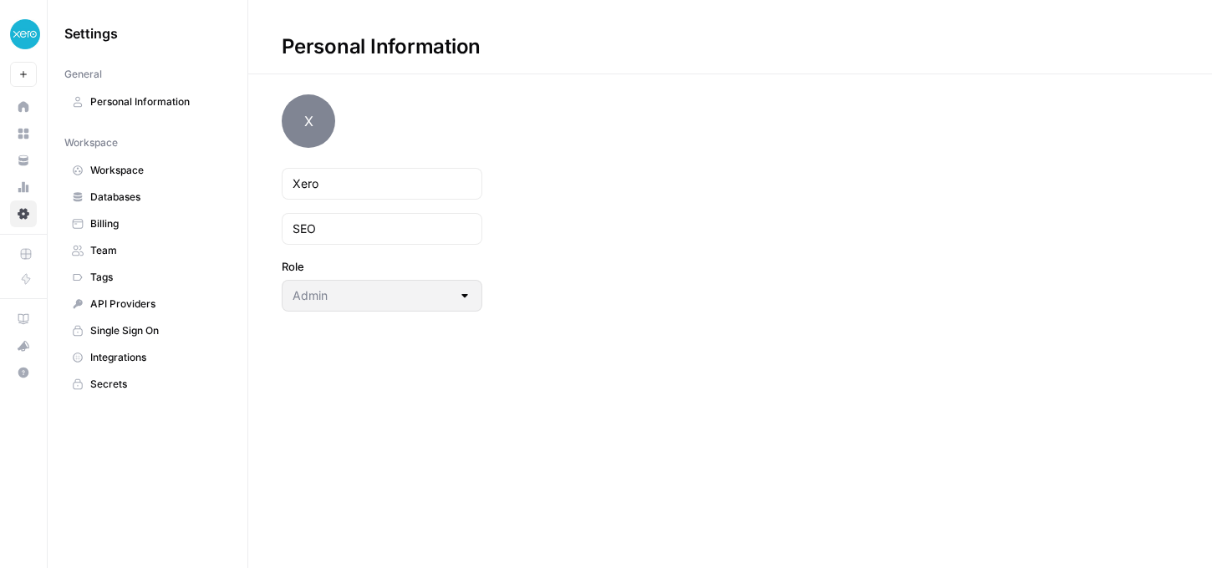
click at [105, 169] on span "Workspace" at bounding box center [156, 170] width 133 height 15
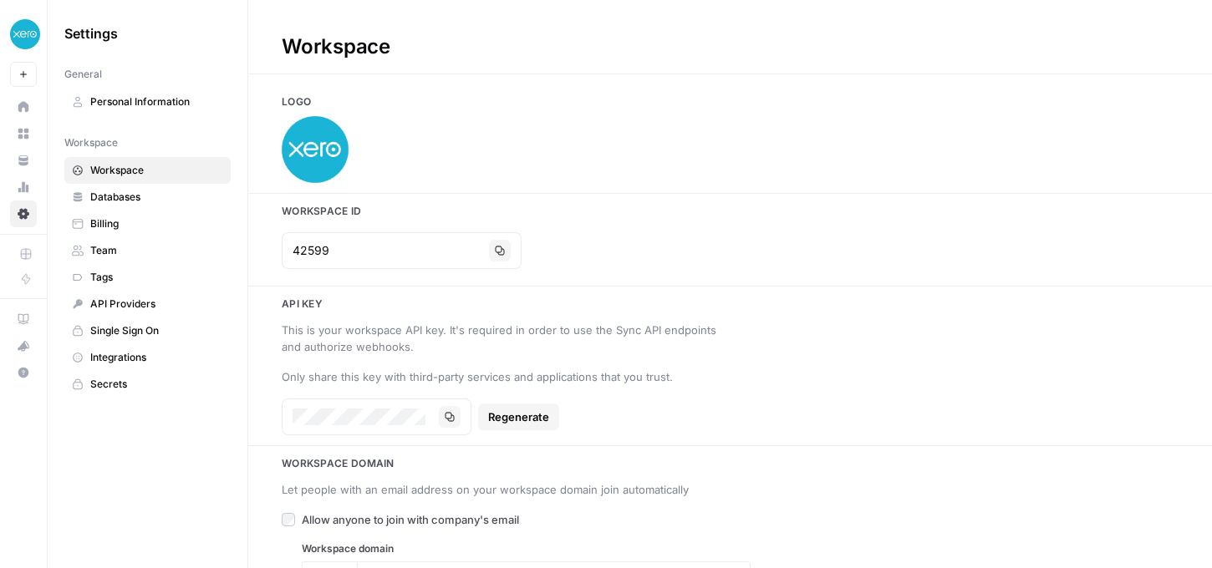
scroll to position [34, 0]
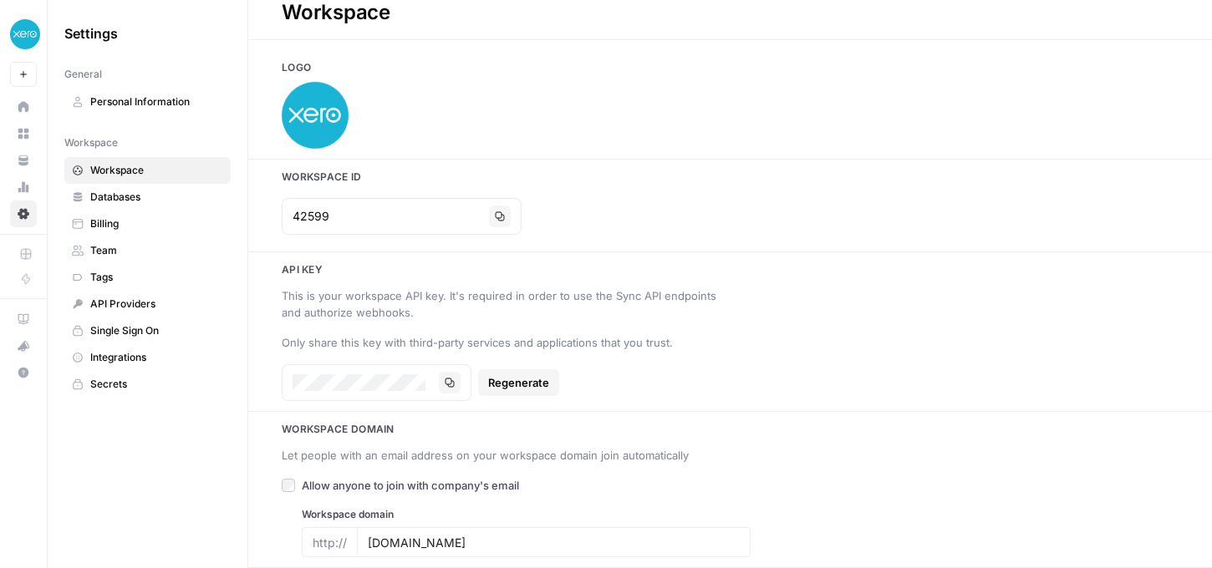
click at [105, 252] on span "Team" at bounding box center [156, 250] width 133 height 15
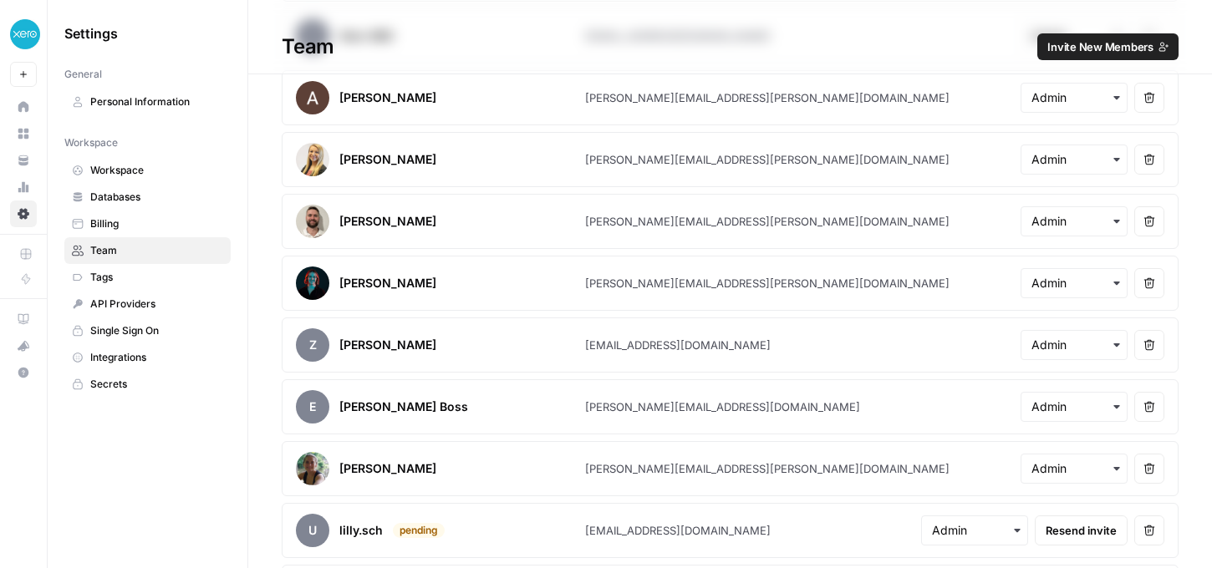
scroll to position [330, 0]
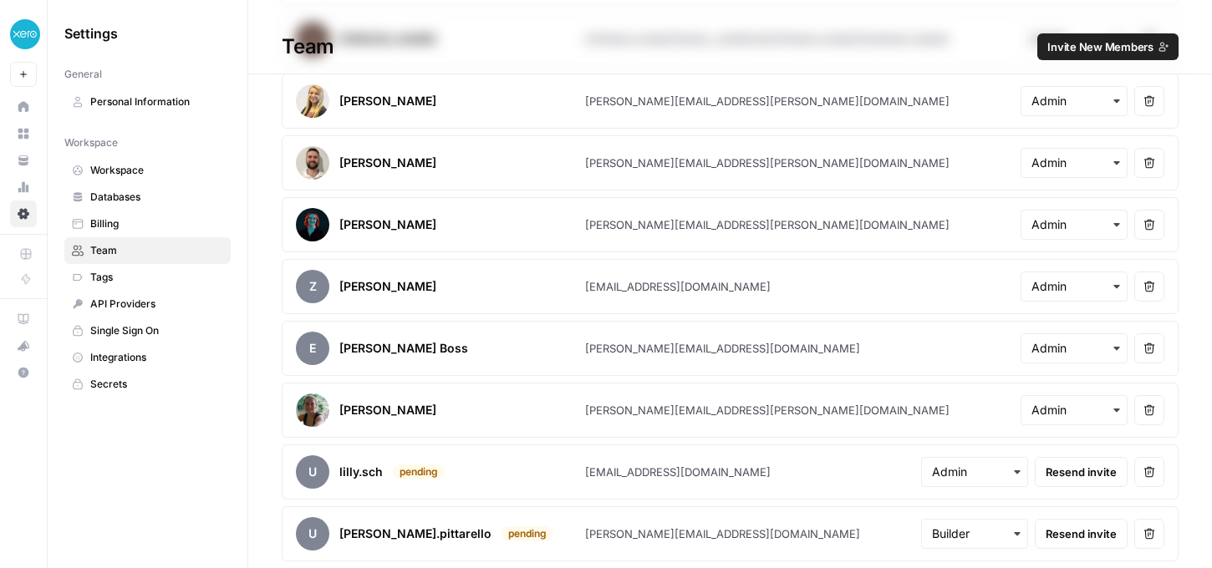
click at [123, 275] on span "Tags" at bounding box center [156, 277] width 133 height 15
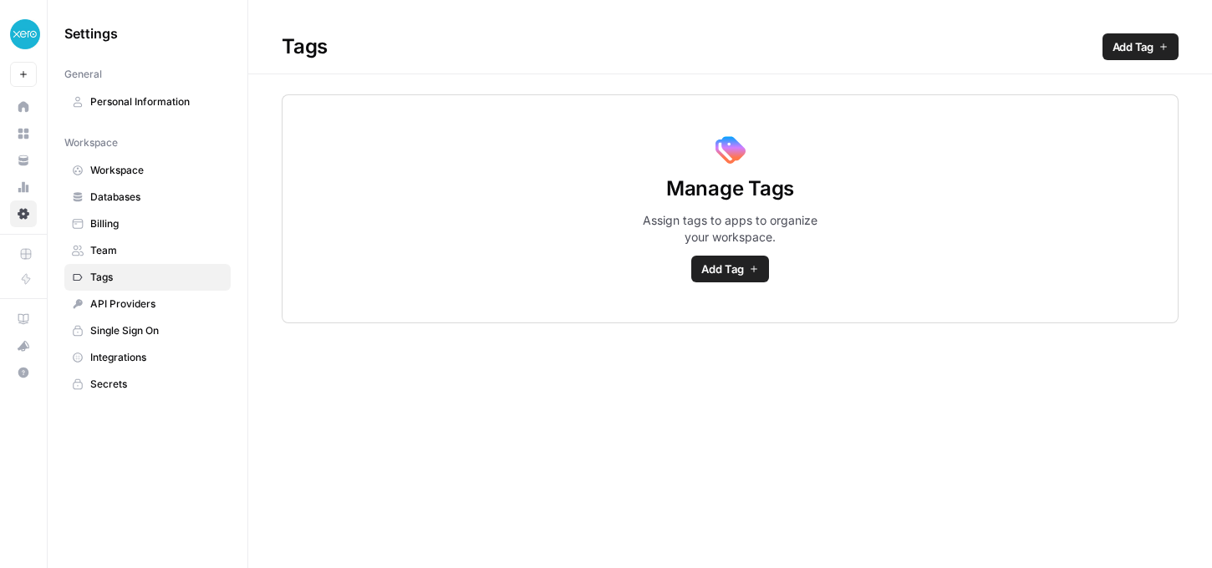
click at [120, 359] on span "Integrations" at bounding box center [156, 357] width 133 height 15
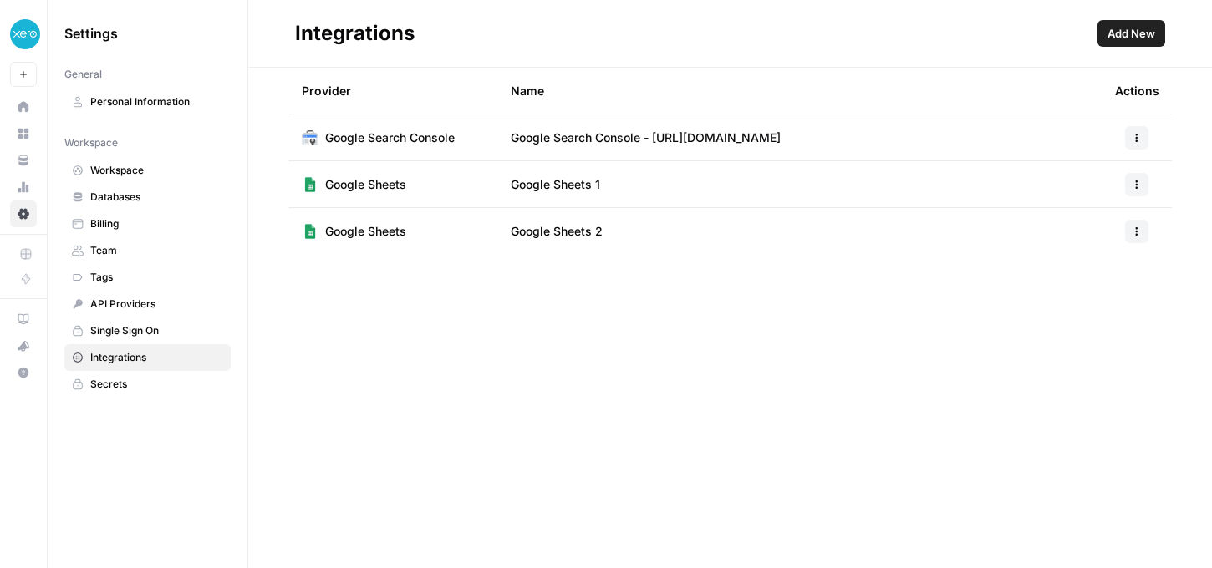
click at [1131, 158] on td at bounding box center [1137, 138] width 70 height 46
click at [1132, 188] on icon "button" at bounding box center [1137, 185] width 10 height 10
click at [1088, 223] on span "Edit" at bounding box center [1100, 222] width 53 height 17
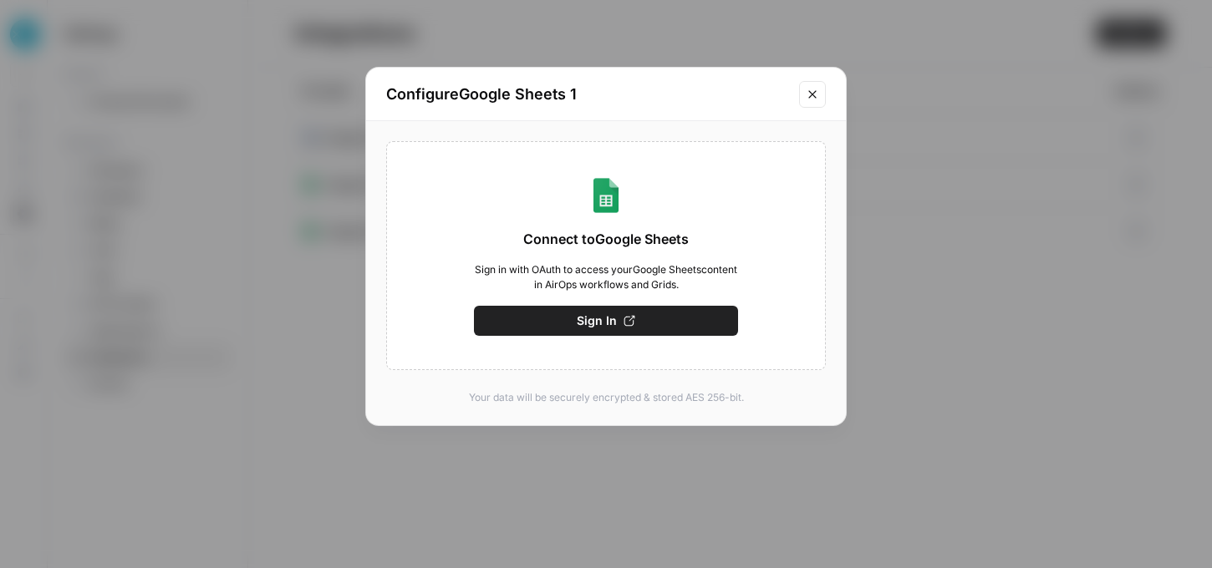
click at [673, 322] on button "Sign In" at bounding box center [606, 321] width 264 height 30
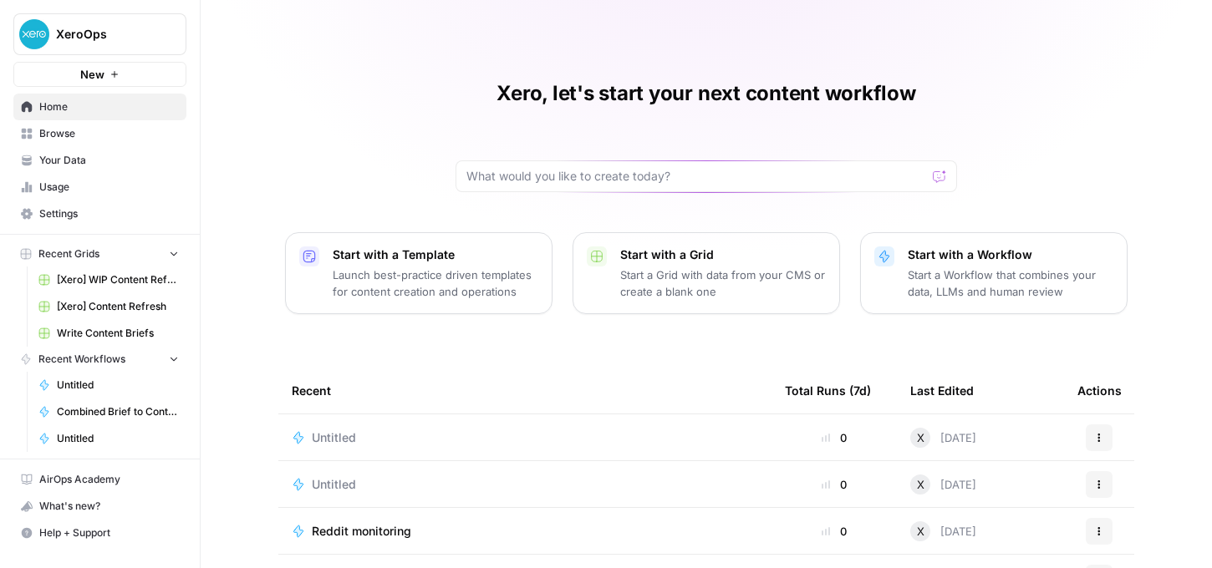
scroll to position [1, 0]
click at [60, 193] on span "Usage" at bounding box center [109, 187] width 140 height 15
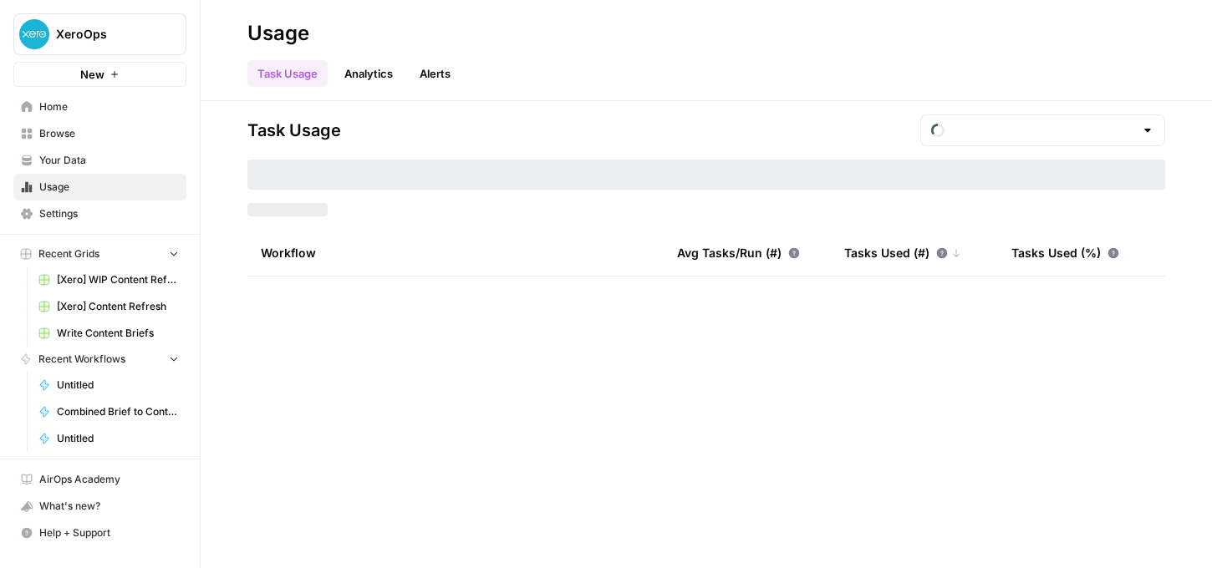
type input "August Tasks"
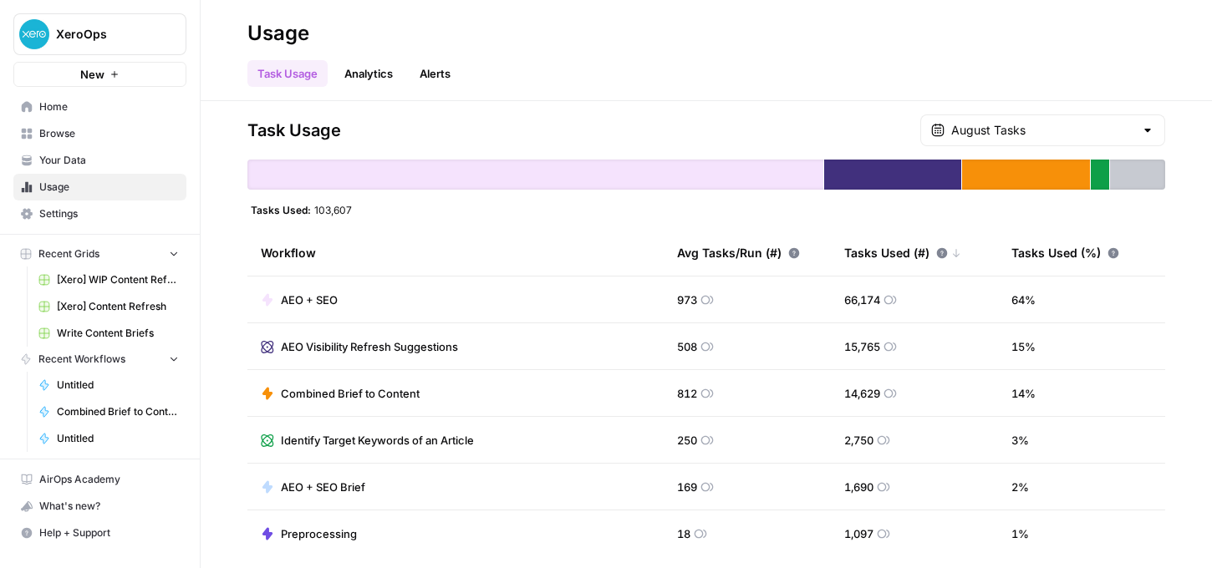
click at [379, 354] on span "AEO Visibility Refresh Suggestions" at bounding box center [369, 346] width 177 height 17
click at [379, 348] on span "AEO Visibility Refresh Suggestions" at bounding box center [369, 346] width 177 height 17
click at [316, 294] on span "AEO + SEO" at bounding box center [309, 300] width 57 height 17
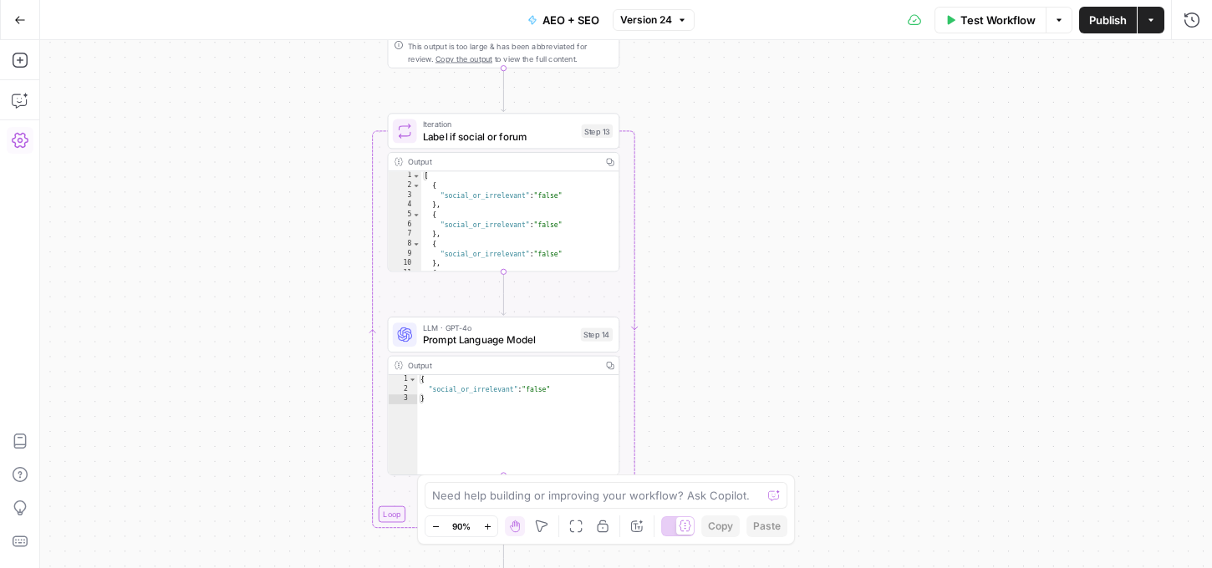
click at [22, 134] on icon "button" at bounding box center [20, 140] width 17 height 17
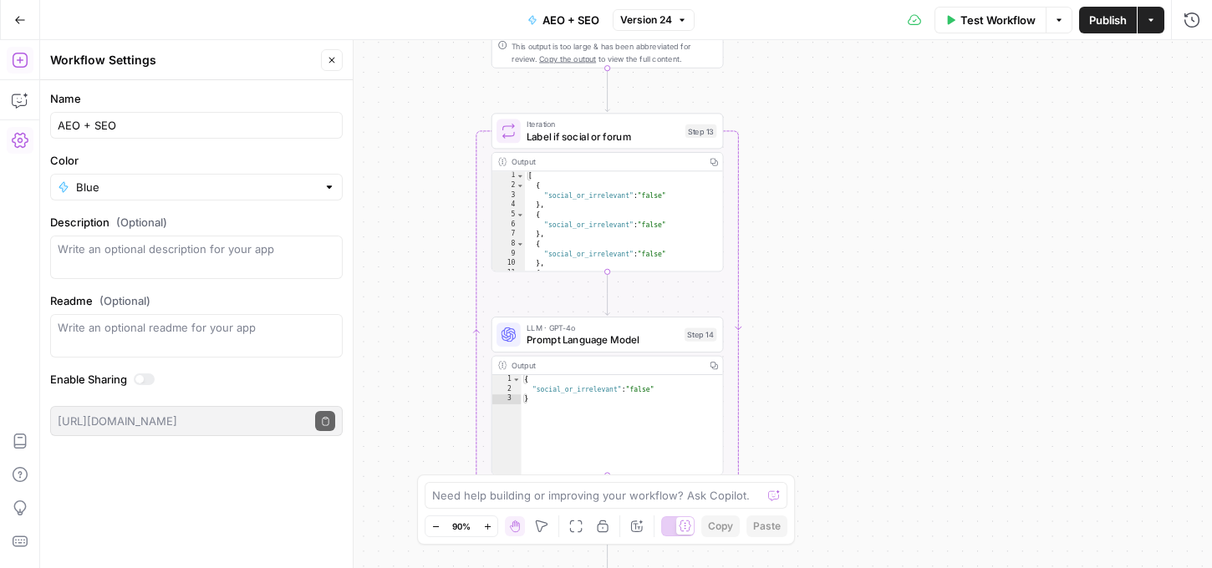
click at [21, 60] on icon "button" at bounding box center [19, 60] width 15 height 15
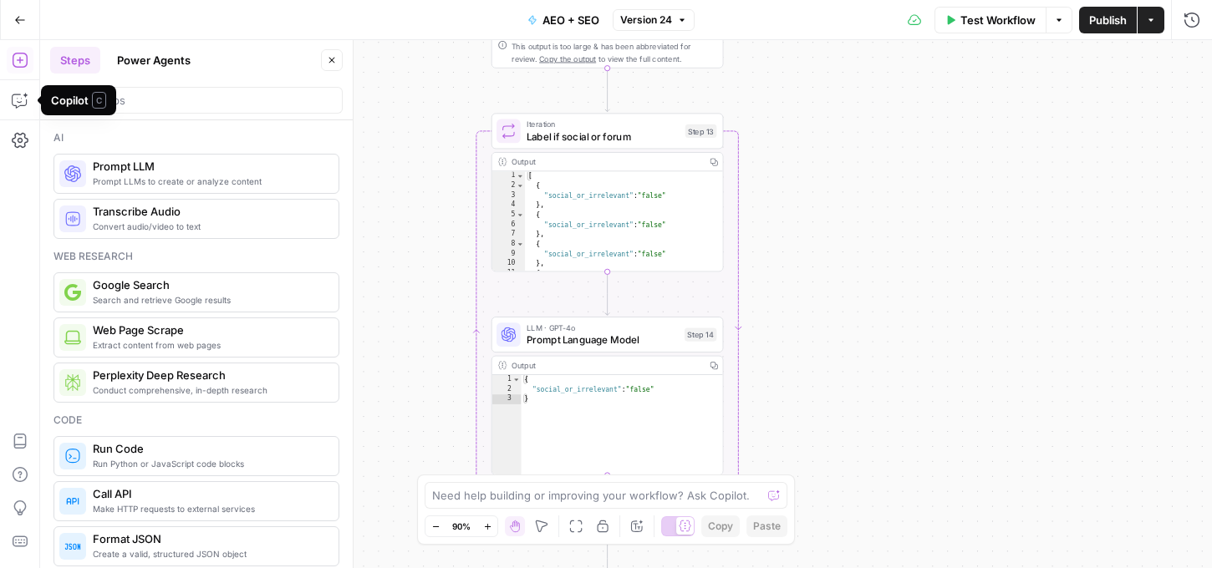
click at [14, 19] on icon "button" at bounding box center [20, 20] width 12 height 12
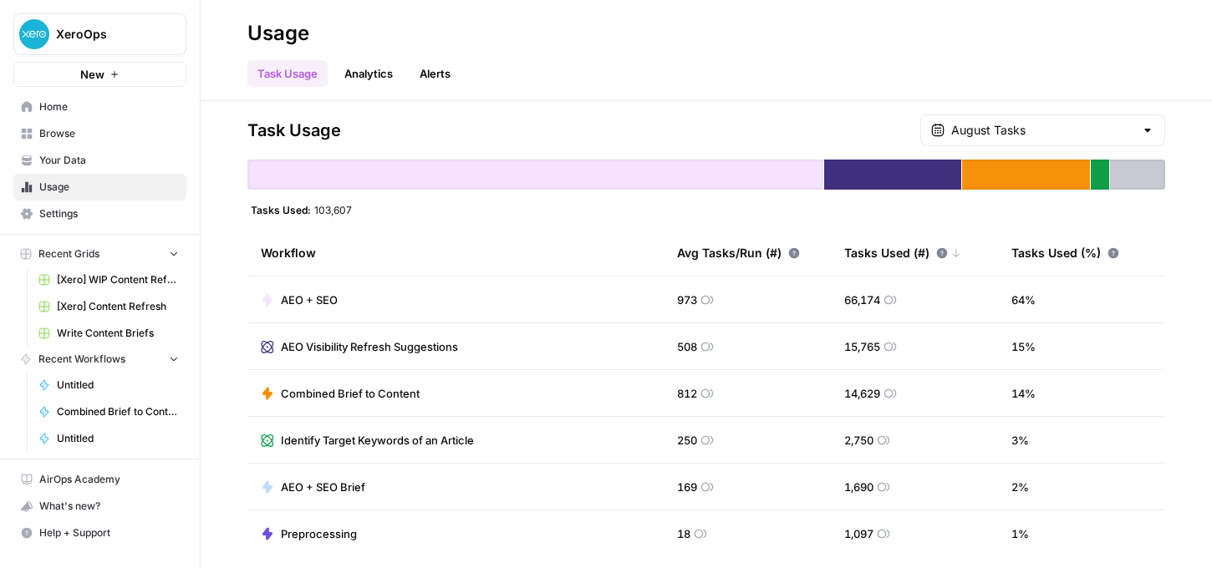
click at [76, 352] on span "Recent Workflows" at bounding box center [81, 359] width 87 height 15
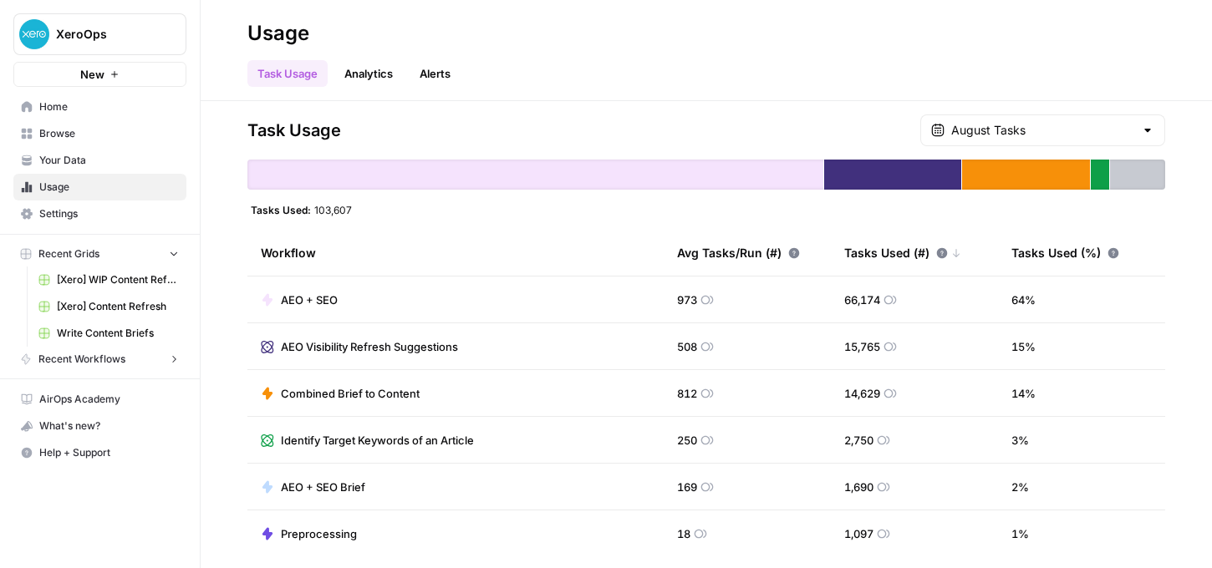
click at [55, 138] on span "Browse" at bounding box center [109, 133] width 140 height 15
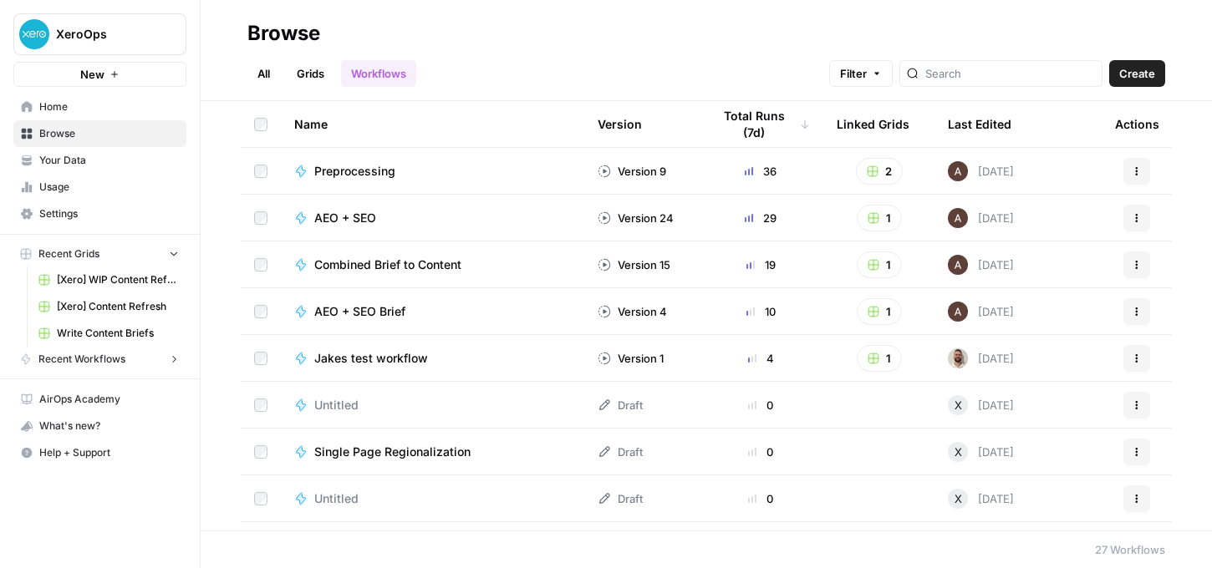
click at [75, 355] on span "Recent Workflows" at bounding box center [81, 359] width 87 height 15
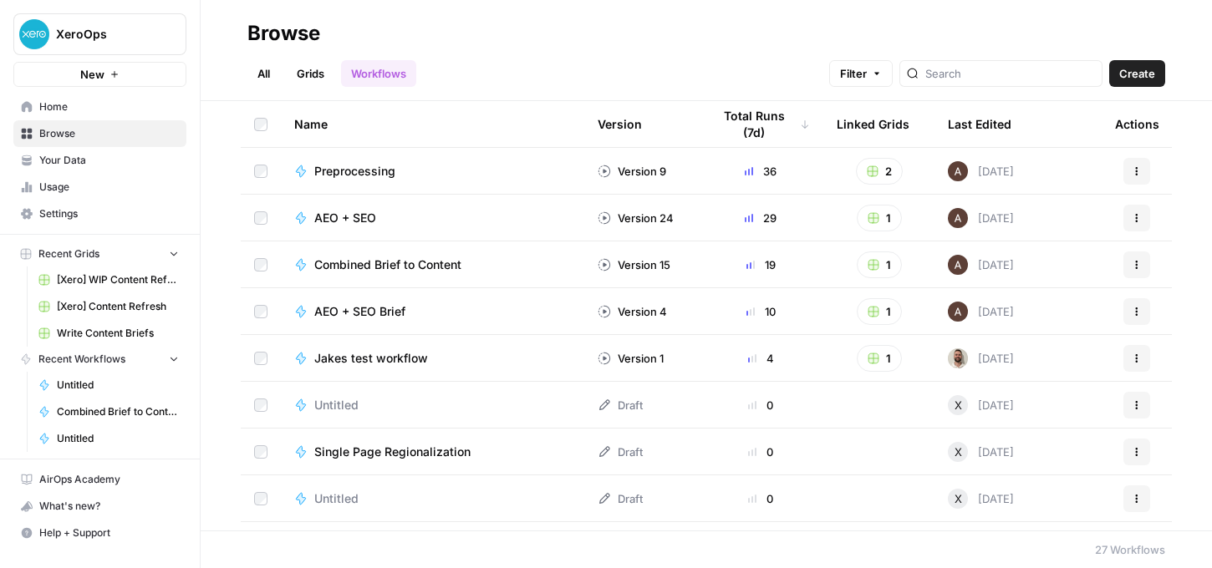
click at [75, 380] on span "Untitled" at bounding box center [118, 385] width 122 height 15
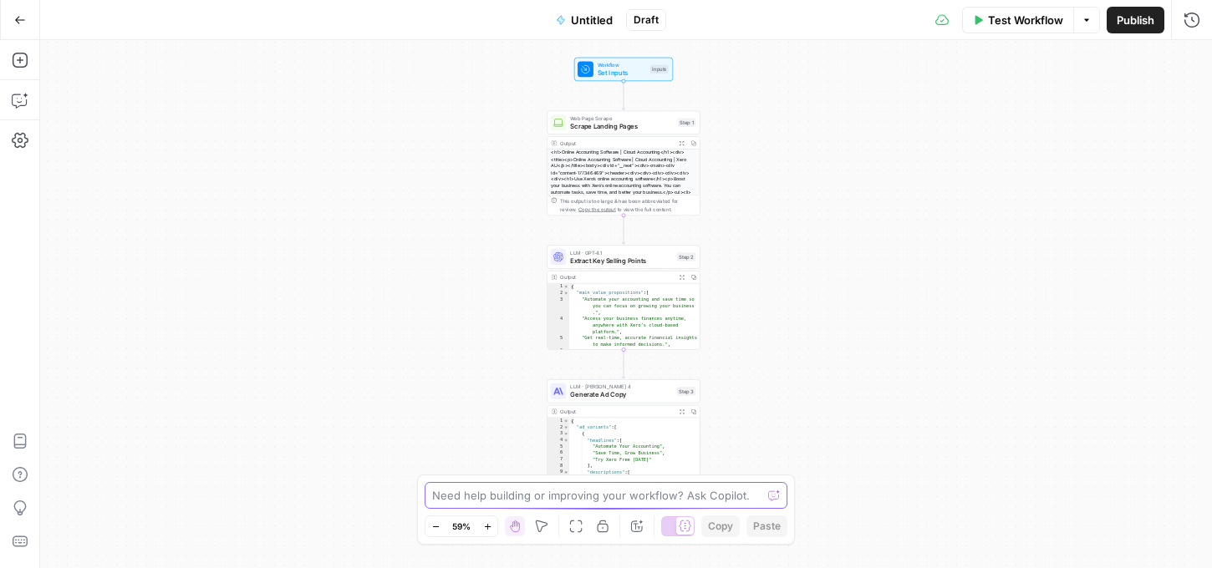
click at [508, 495] on textarea at bounding box center [596, 495] width 329 height 17
type textarea "please add a step to extract to google sheets"
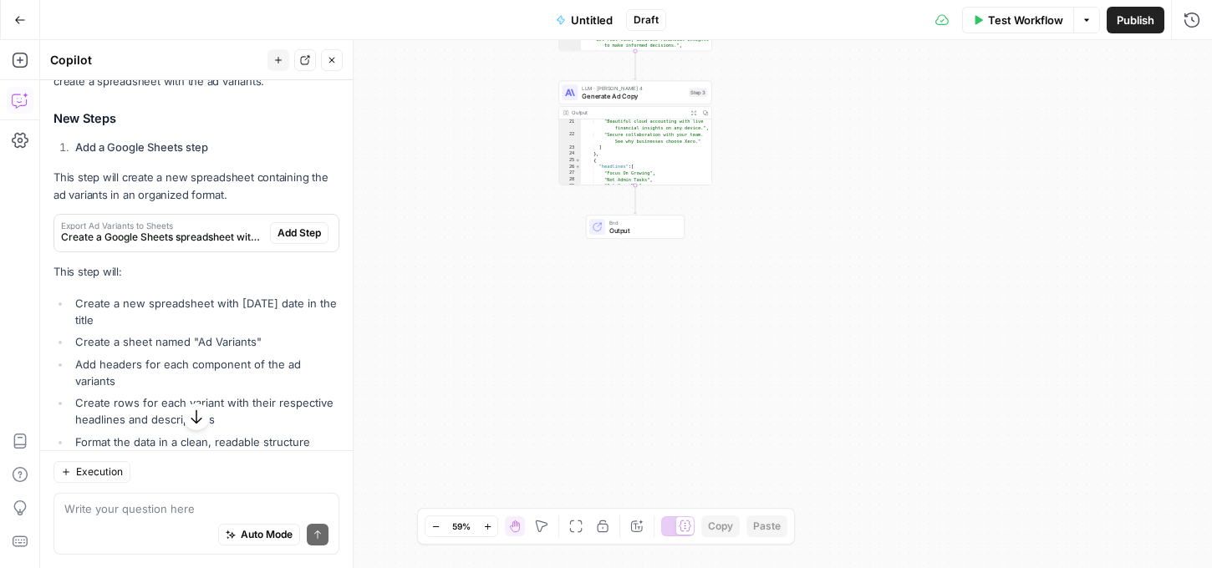
scroll to position [233, 0]
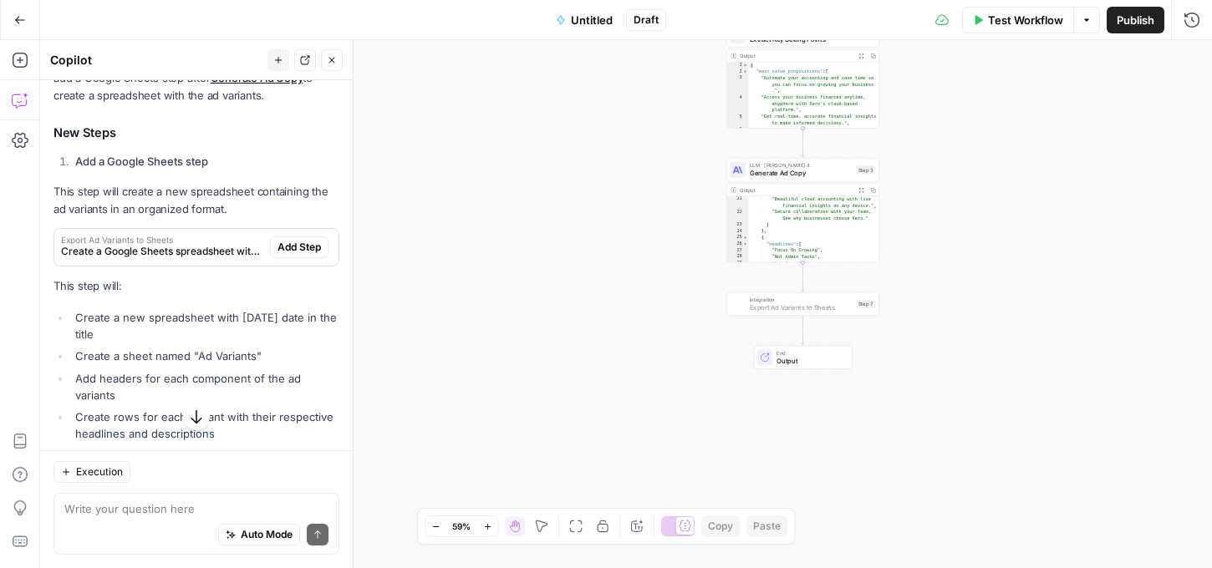
click at [297, 247] on span "Add Step" at bounding box center [298, 247] width 43 height 15
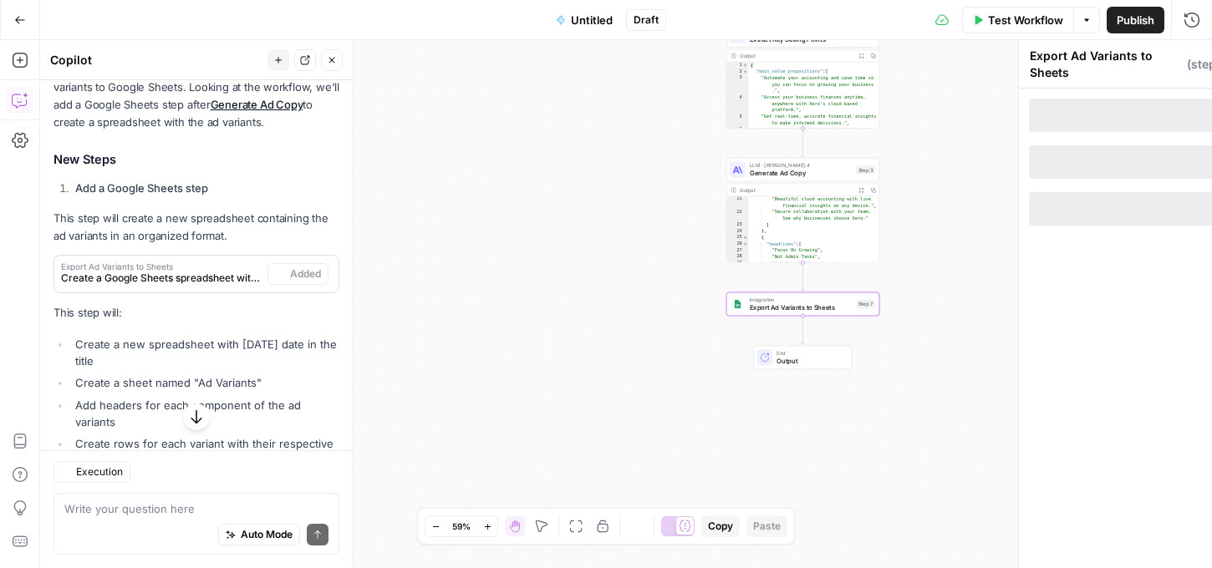
scroll to position [260, 0]
